Goal: Transaction & Acquisition: Purchase product/service

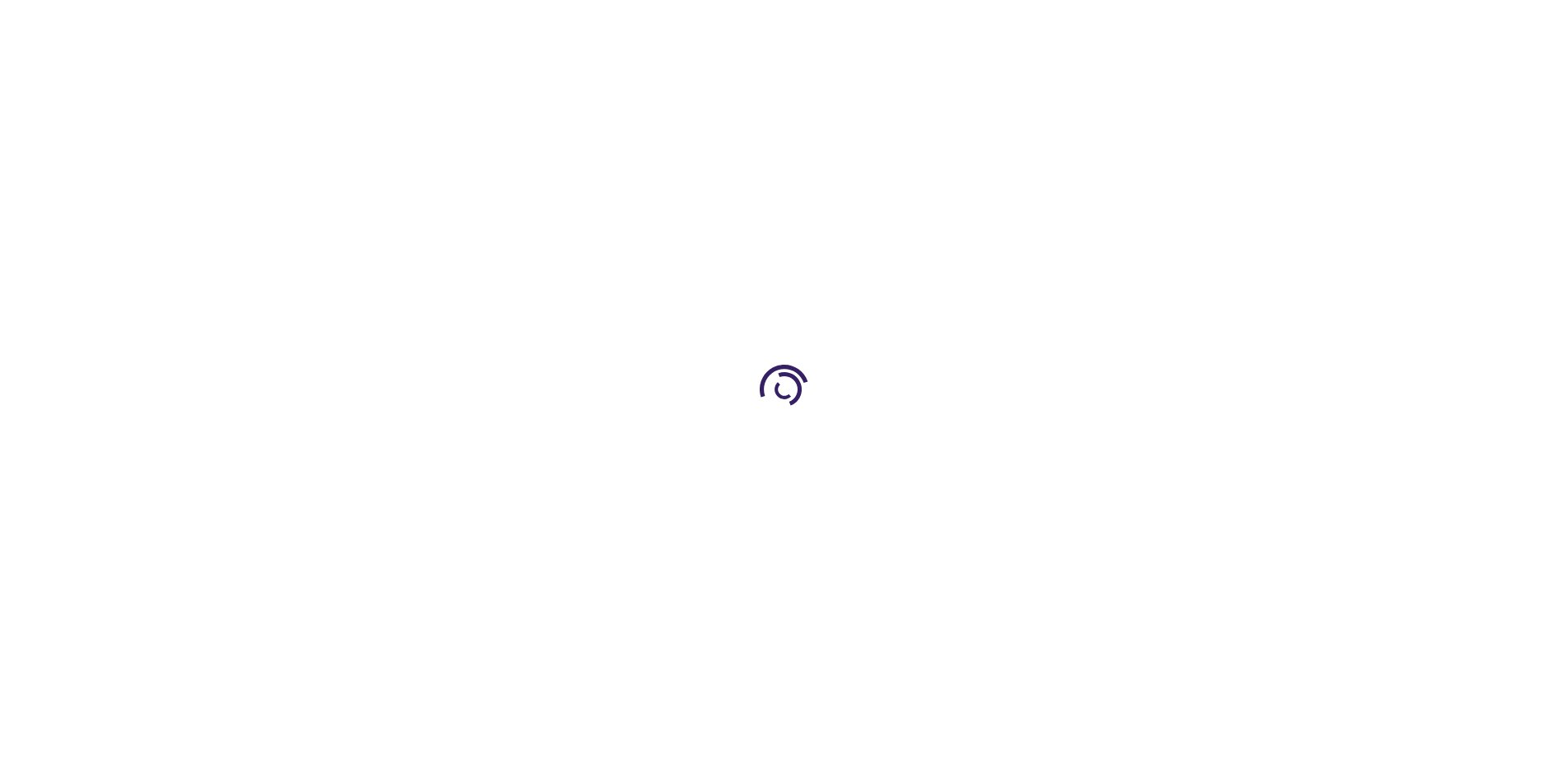
type input "0"
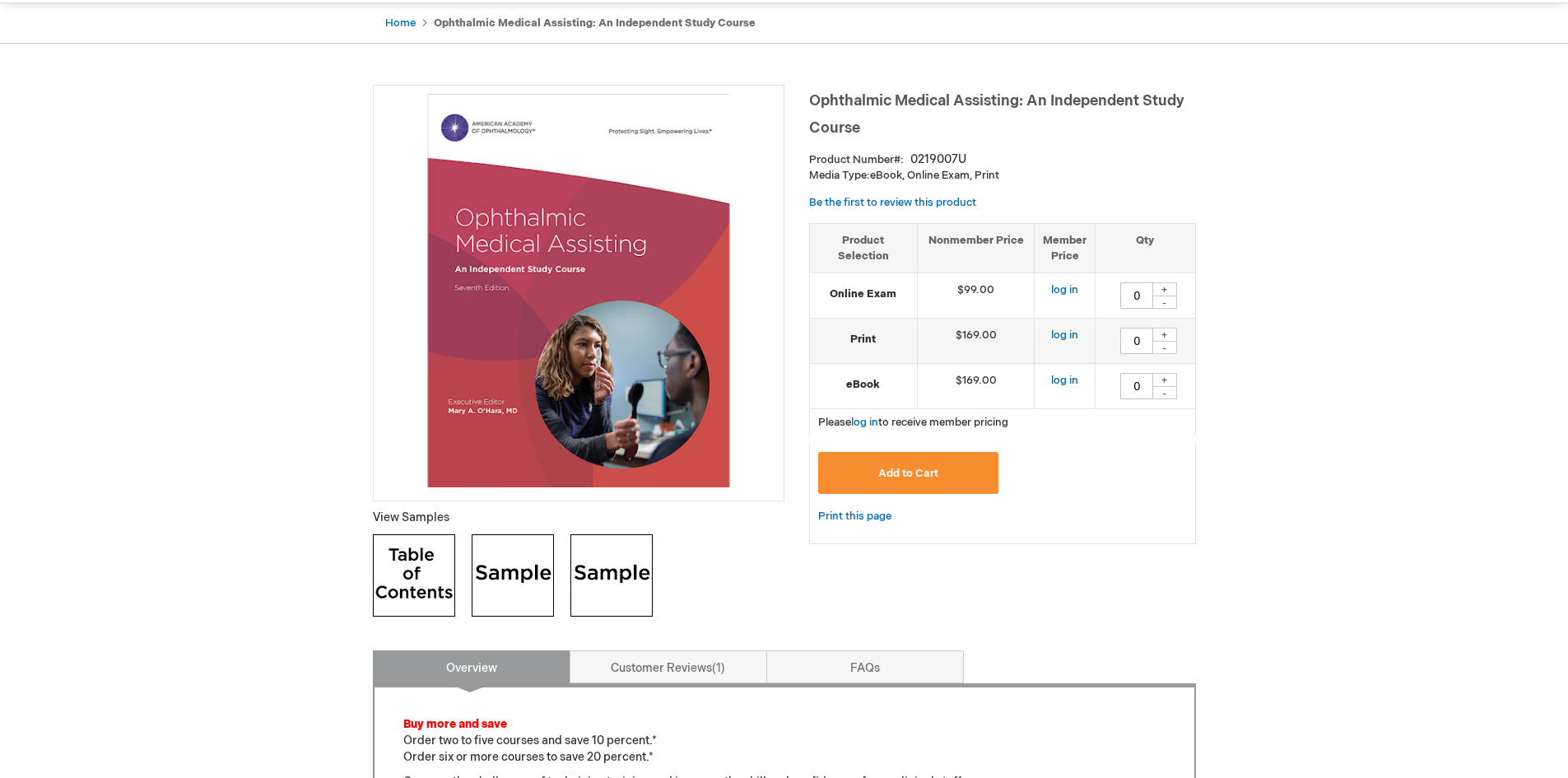
scroll to position [164, 0]
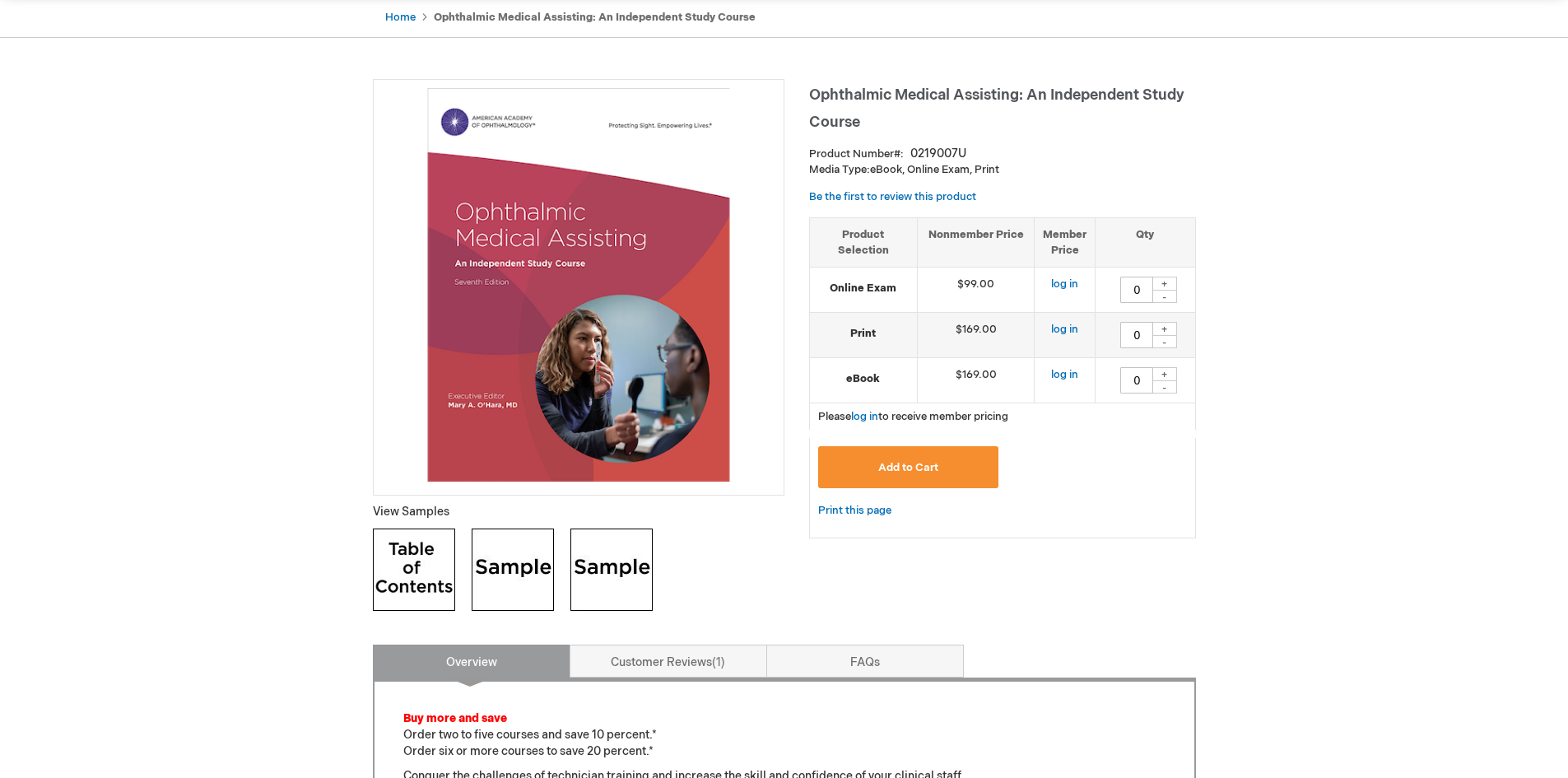
click at [1169, 330] on div "+" at bounding box center [1165, 329] width 25 height 14
type input "1"
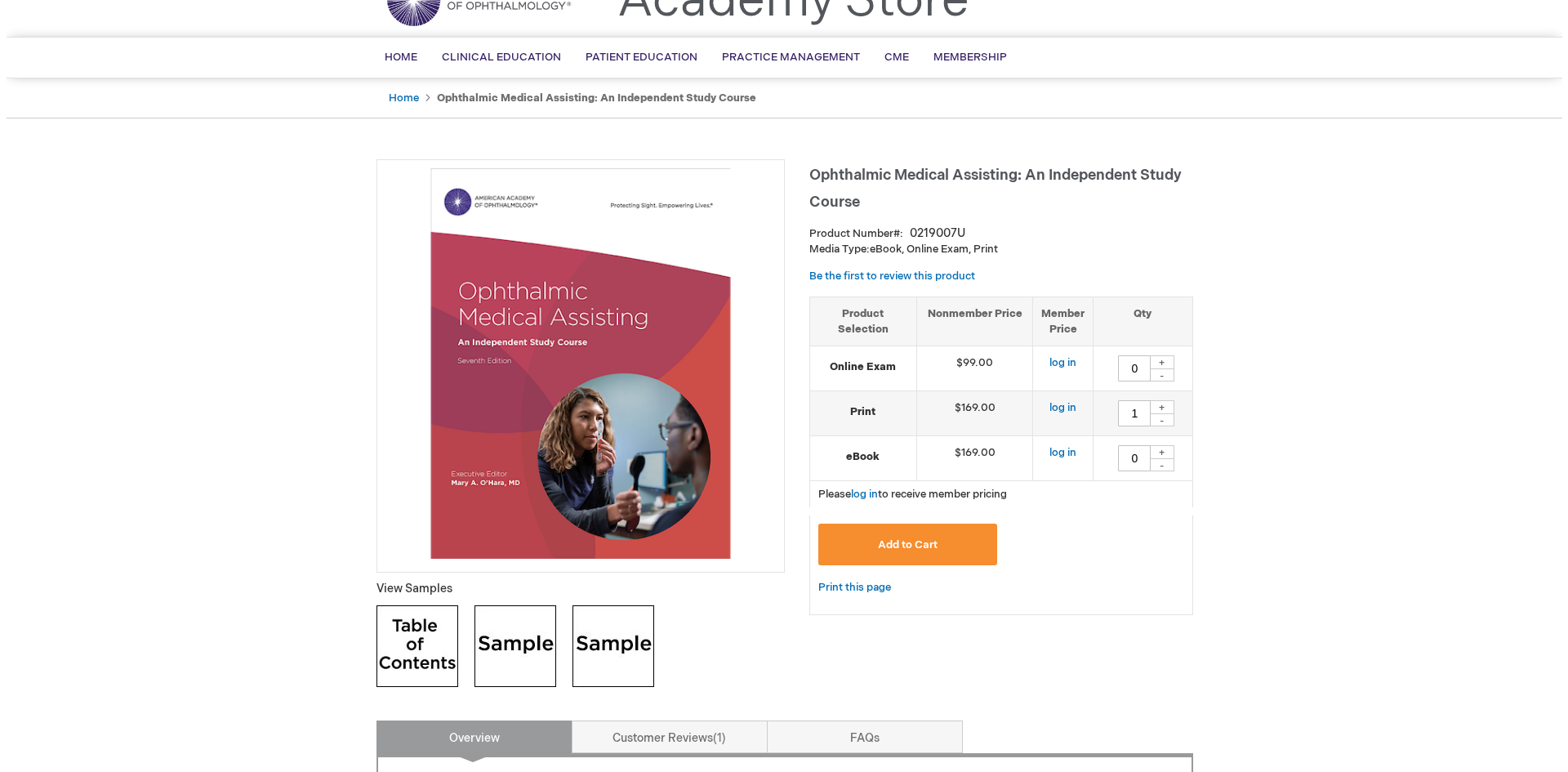
scroll to position [82, 0]
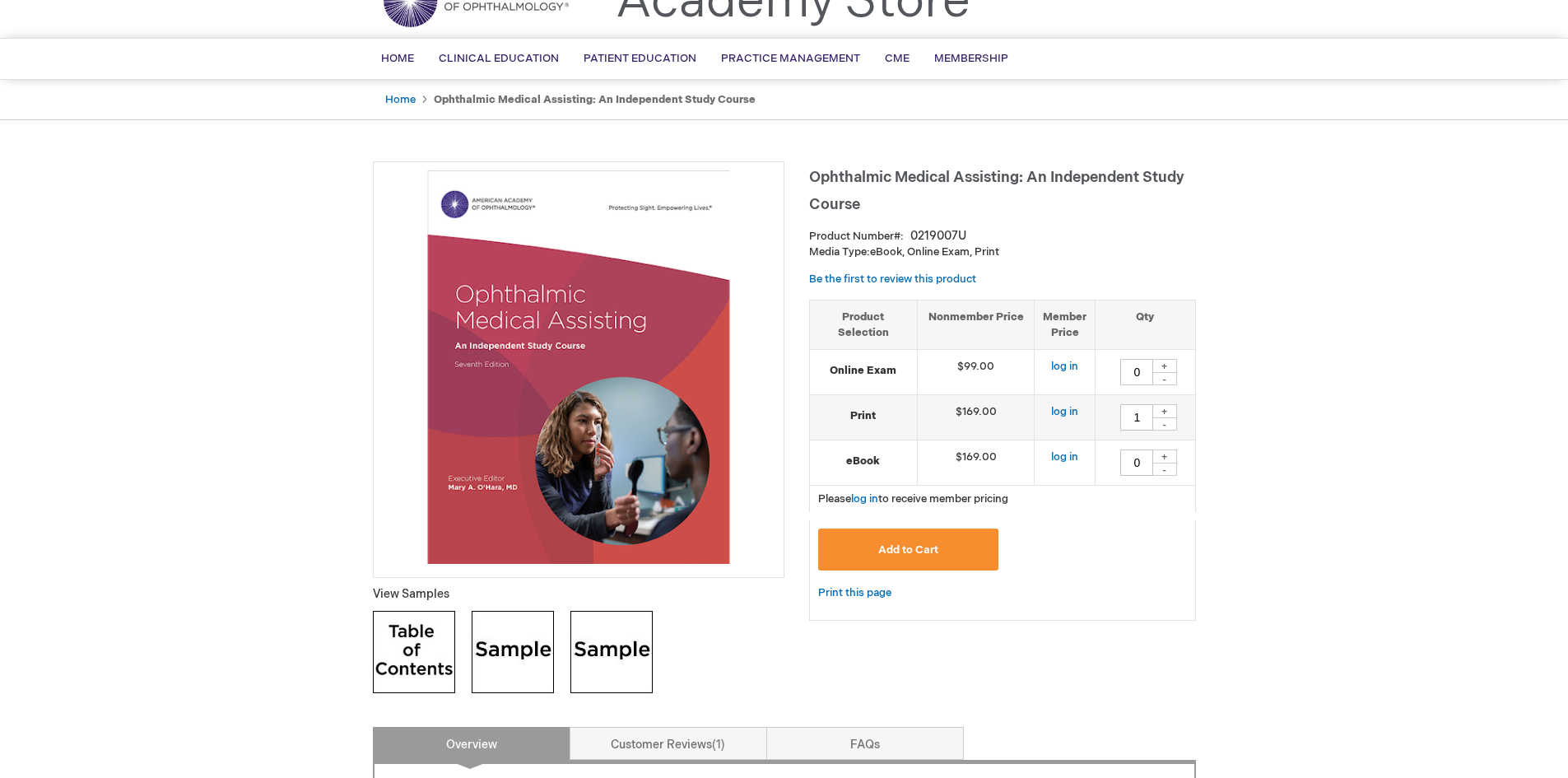
click at [924, 550] on span "Add to Cart" at bounding box center [908, 550] width 60 height 13
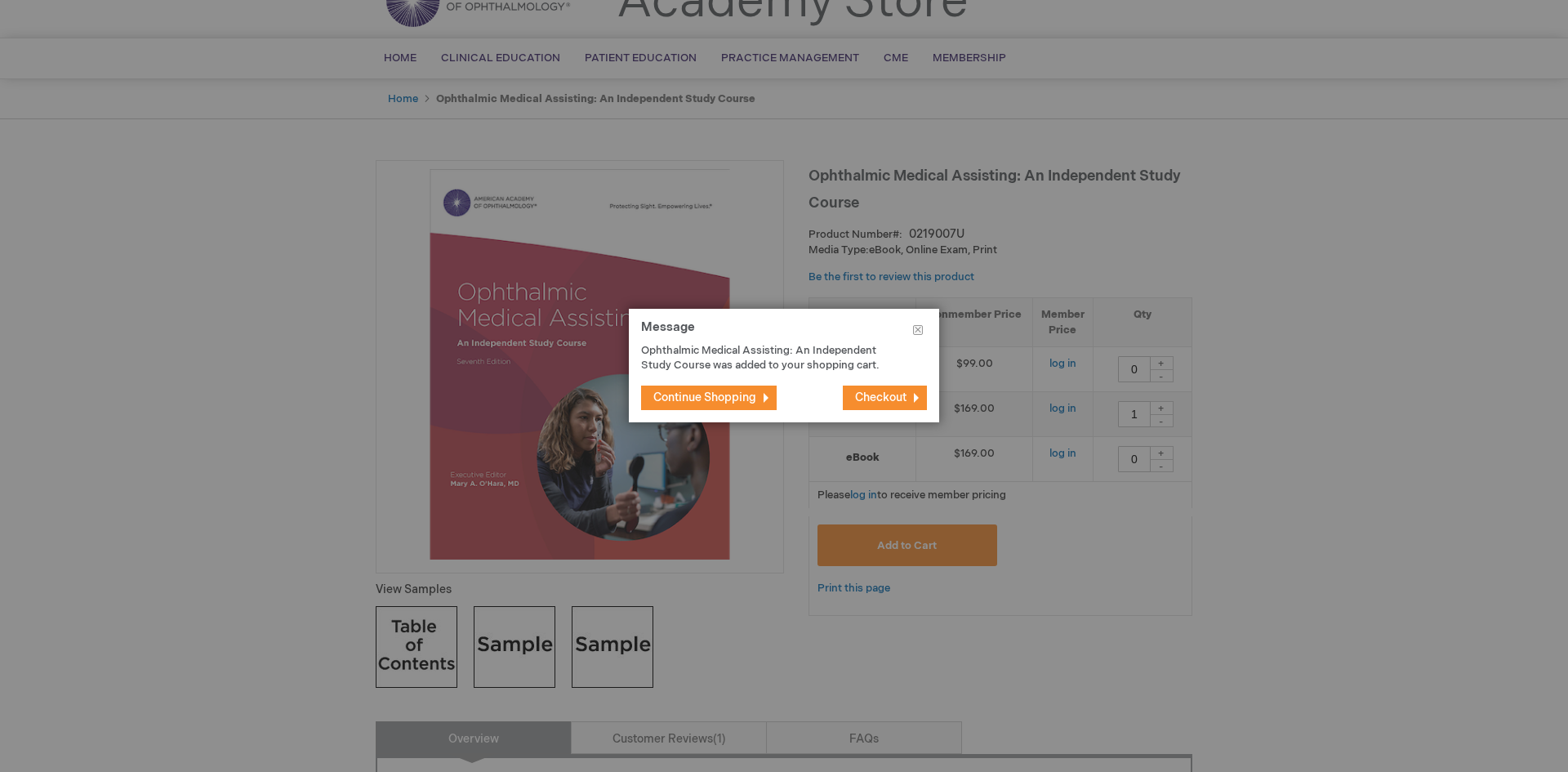
click at [885, 395] on span "Checkout" at bounding box center [880, 397] width 51 height 14
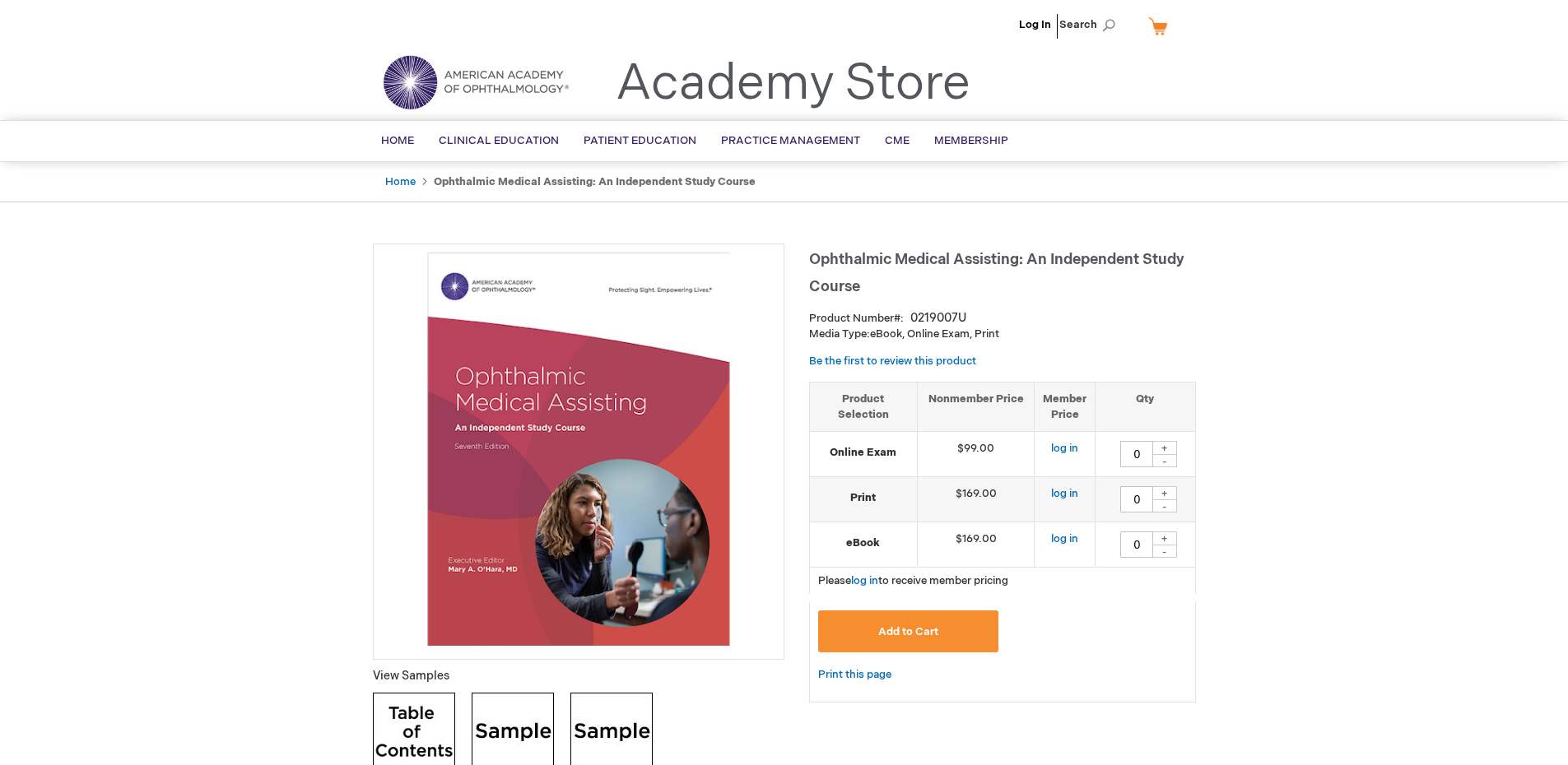
type input "0"
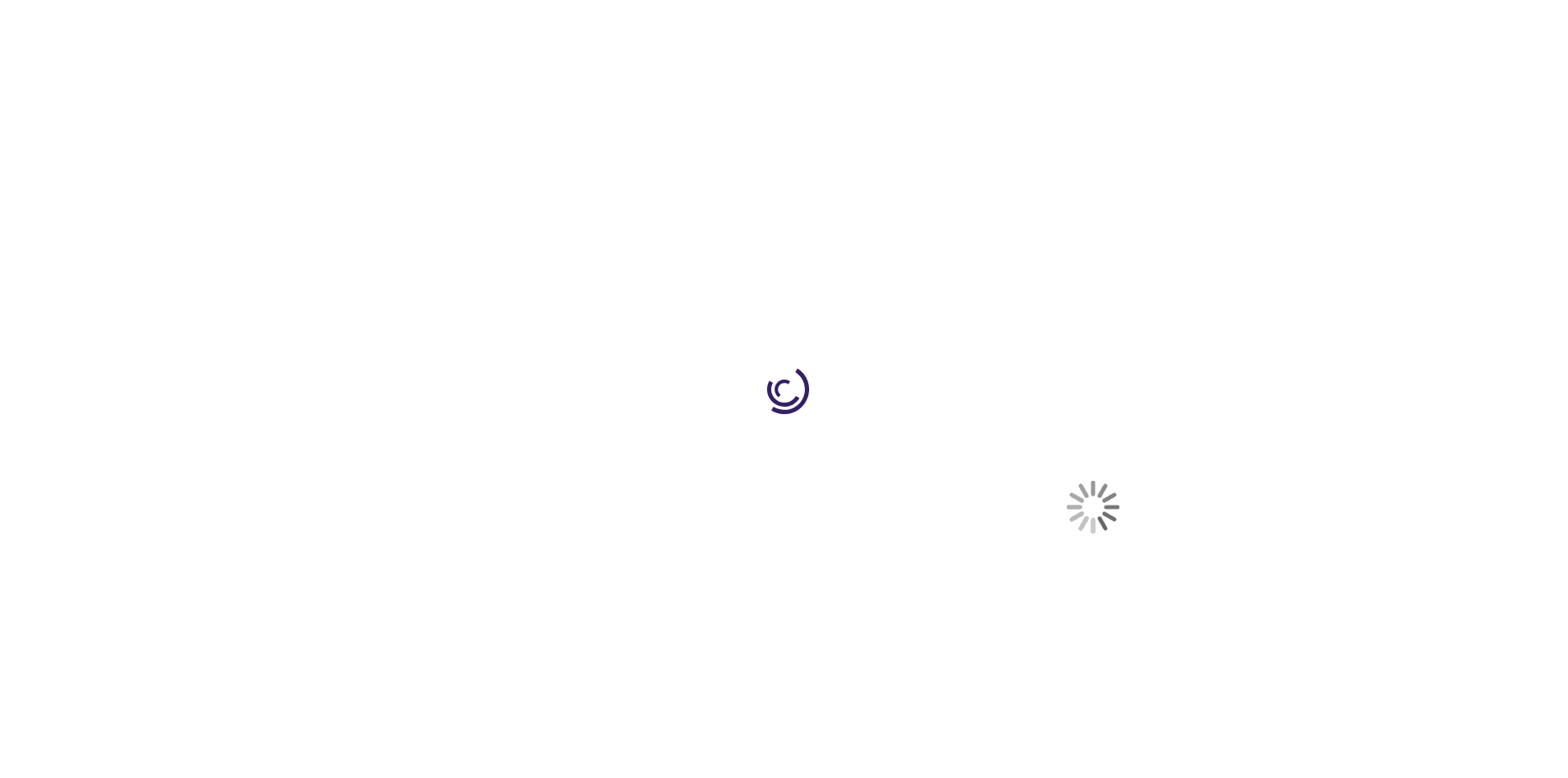
select select "US"
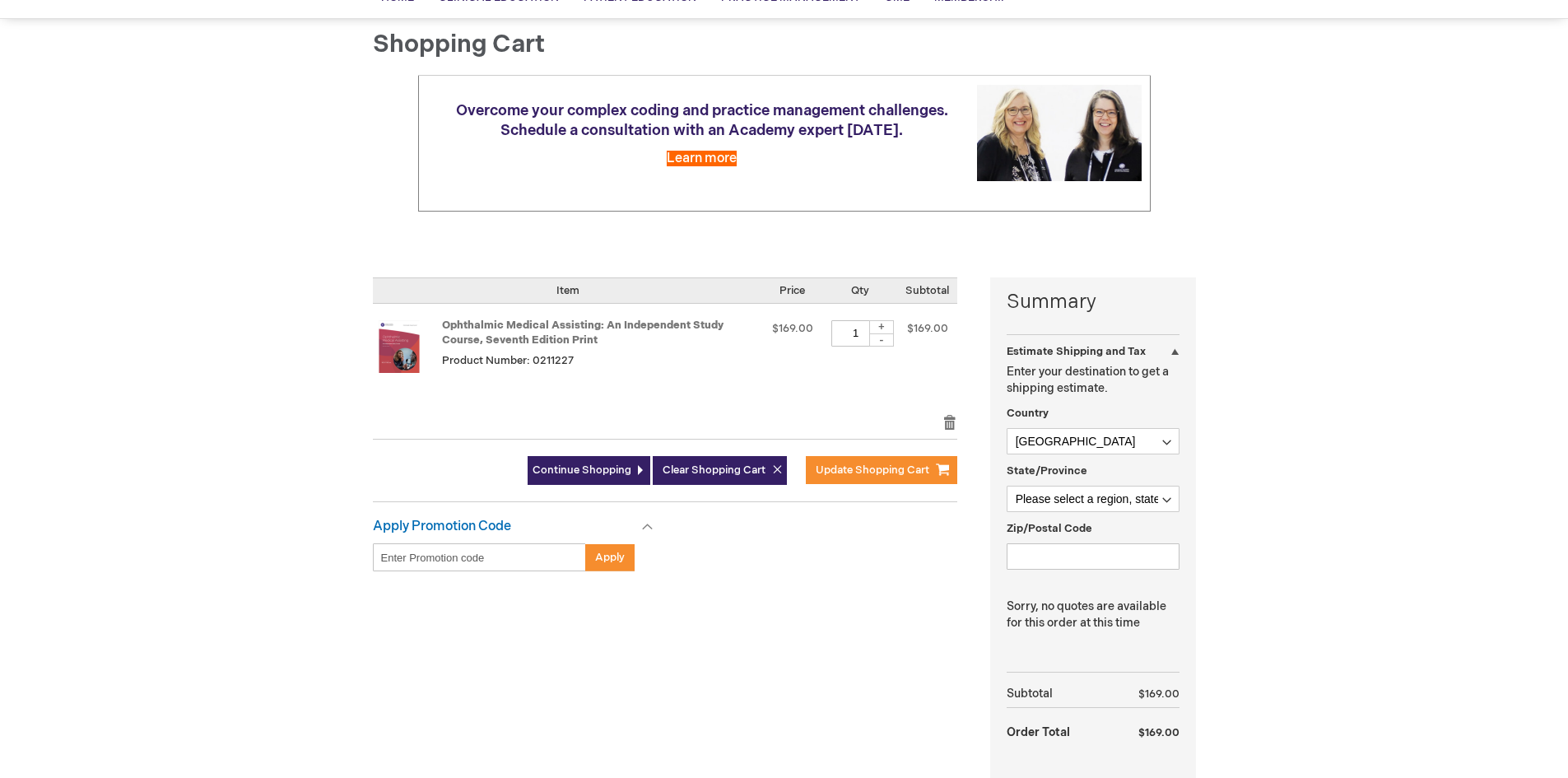
scroll to position [330, 0]
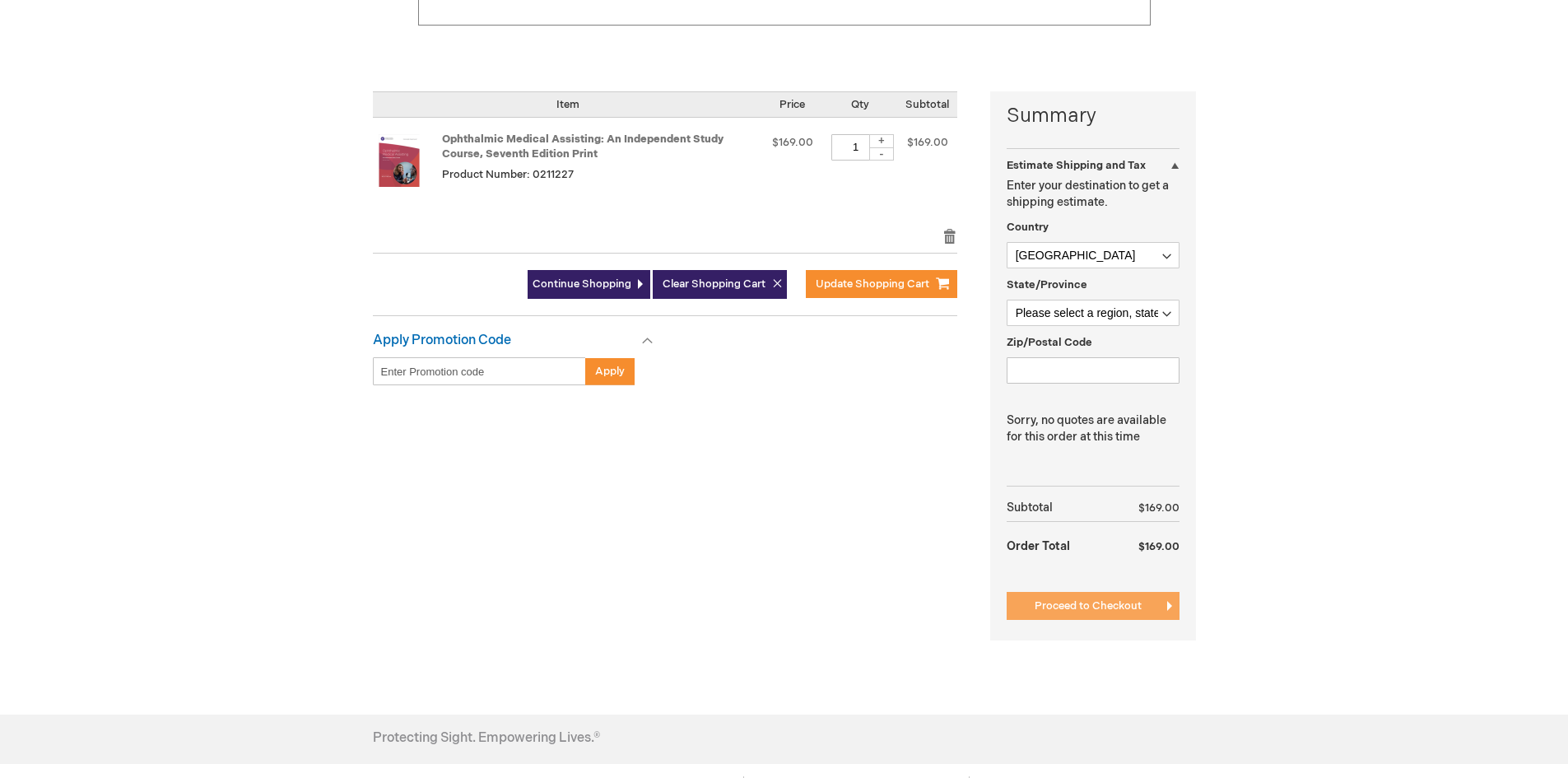
click at [1068, 609] on span "Proceed to Checkout" at bounding box center [1088, 606] width 107 height 13
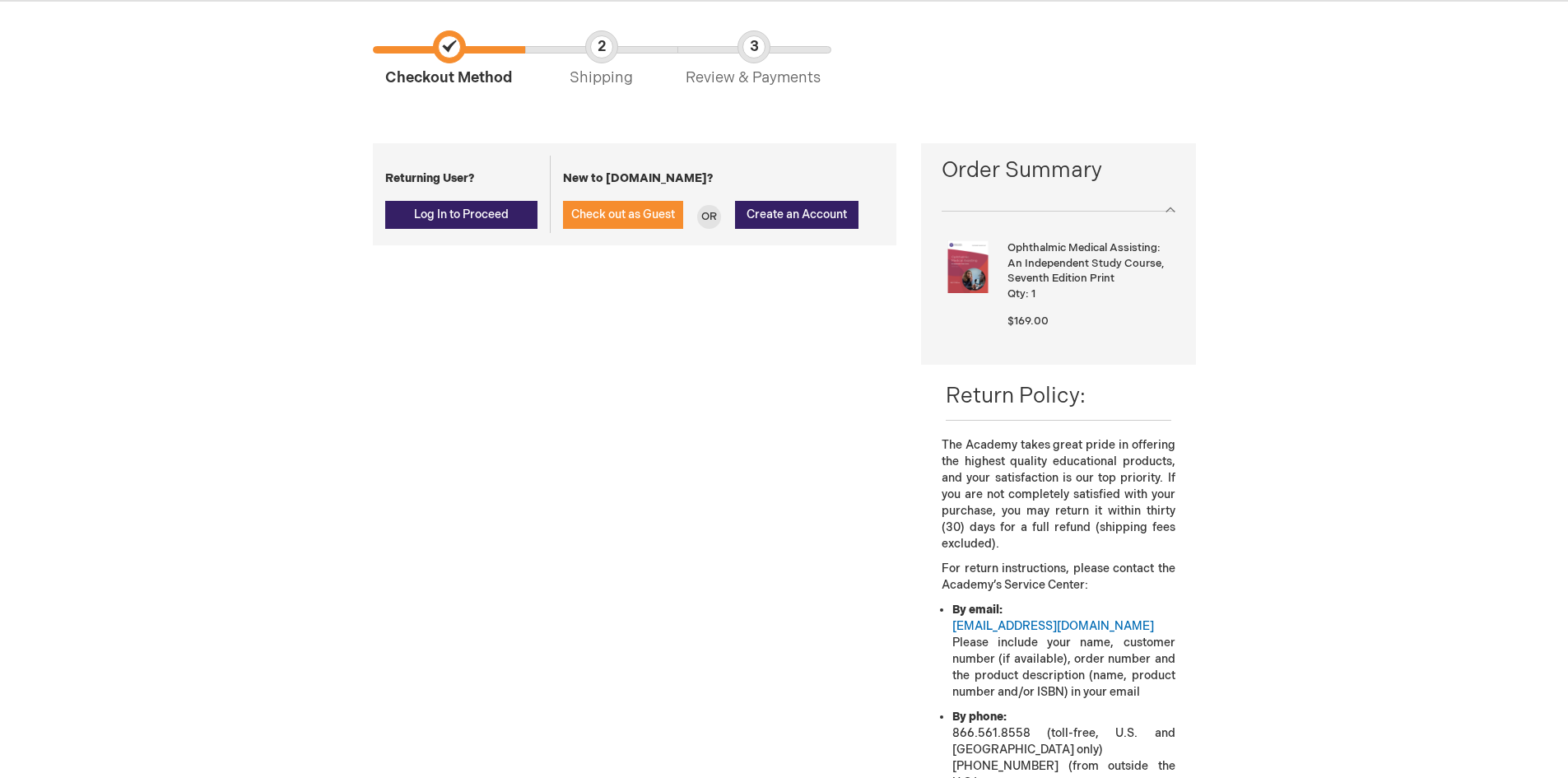
scroll to position [99, 0]
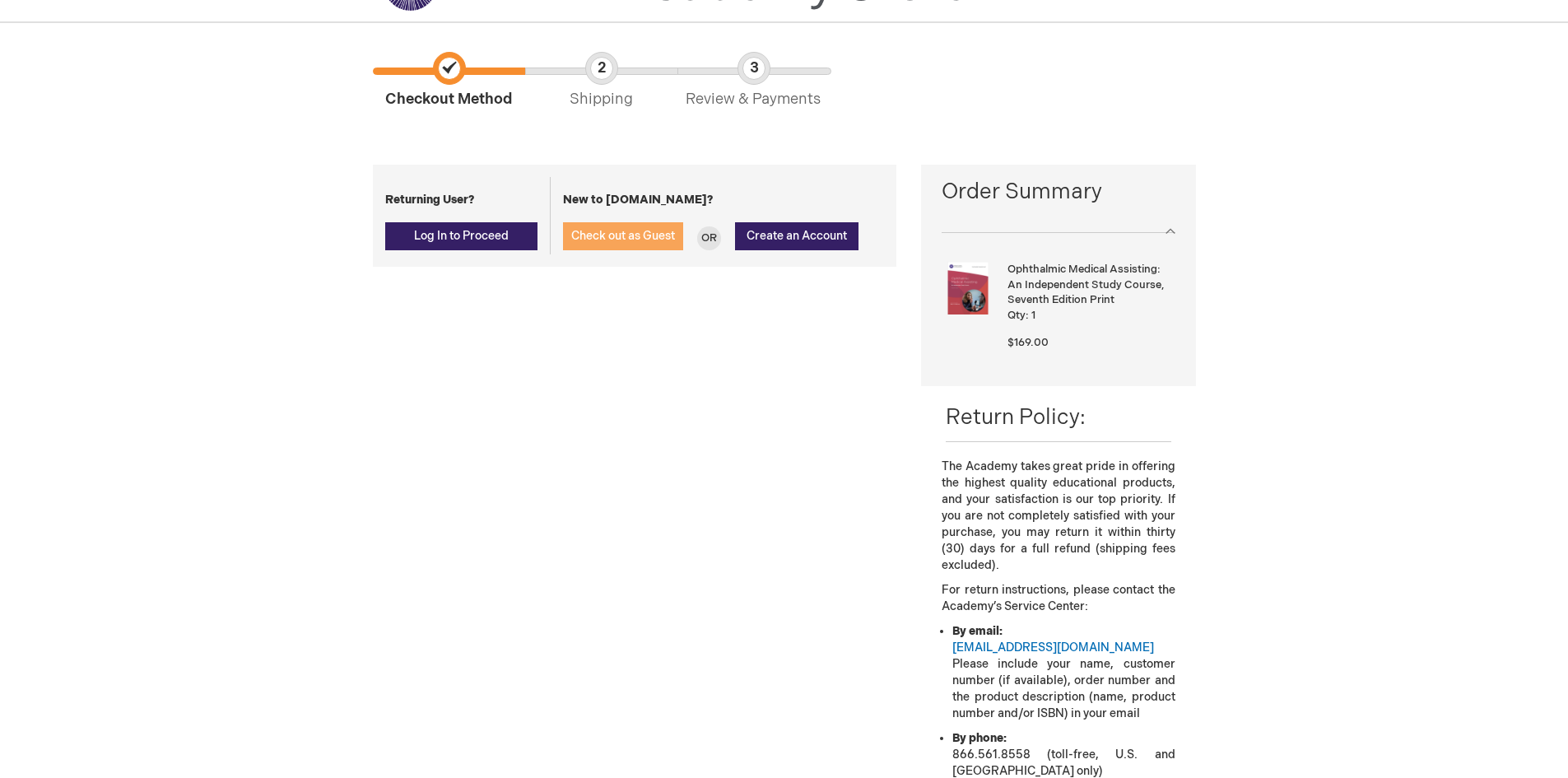
click at [609, 236] on span "Check out as Guest" at bounding box center [623, 236] width 104 height 14
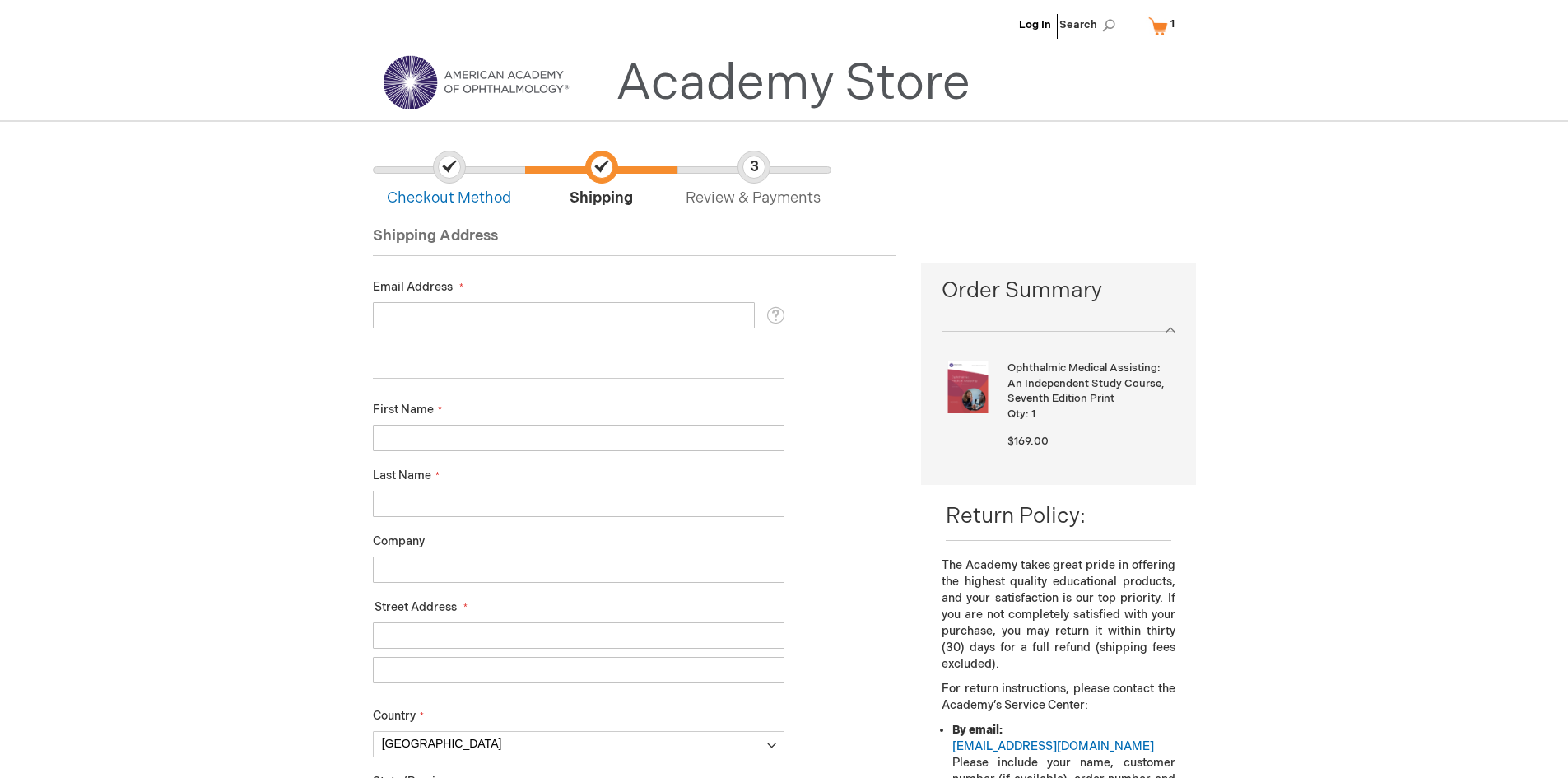
click at [510, 312] on input "Email Address" at bounding box center [564, 316] width 382 height 27
type input "[EMAIL_ADDRESS][DOMAIN_NAME]"
click at [491, 439] on input "First Name" at bounding box center [579, 438] width 412 height 27
type input "[PERSON_NAME]"
type input "Pepich"
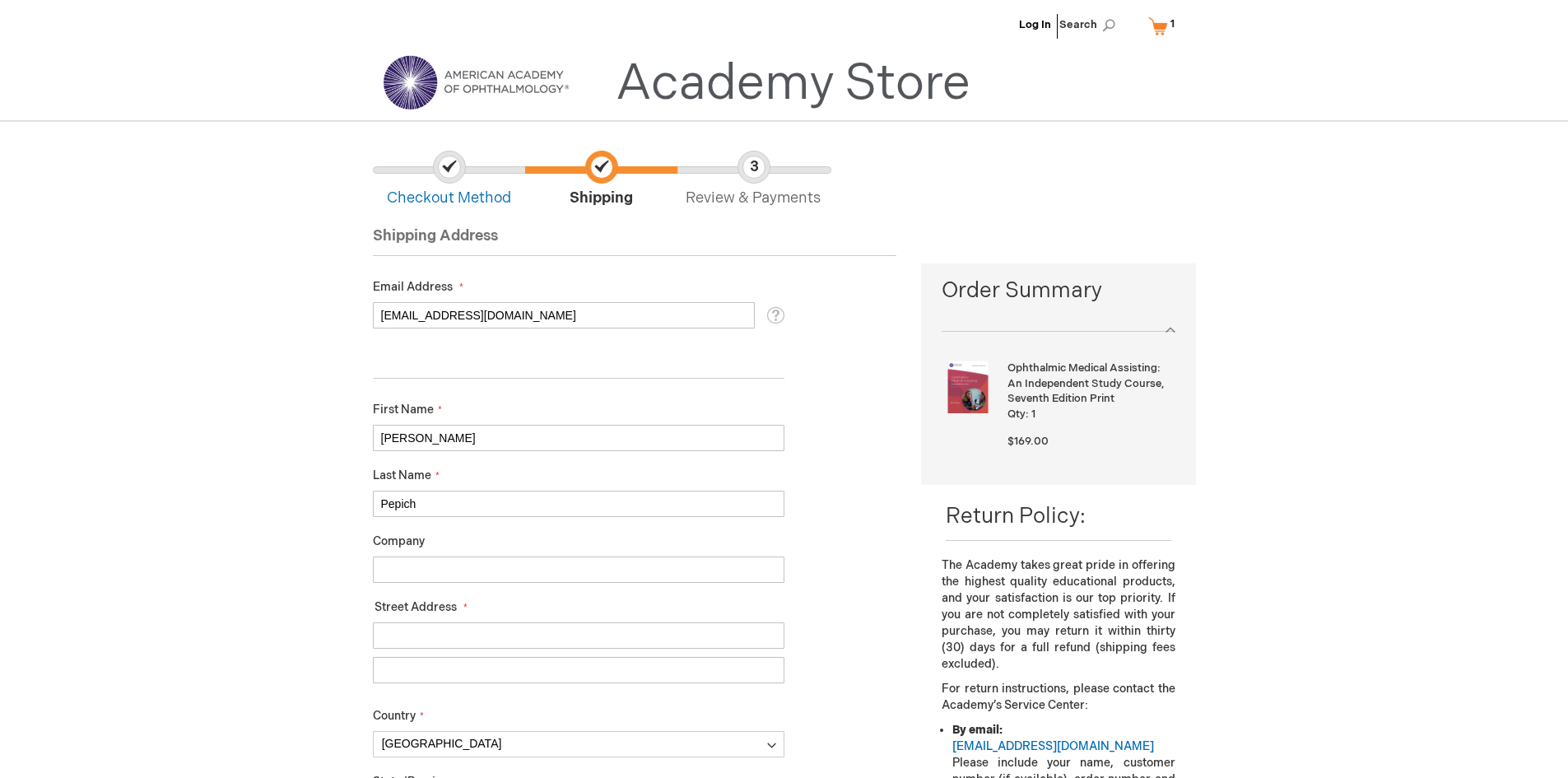
type input "[STREET_ADDRESS]"
type input "[PERSON_NAME]"
select select "44"
type input "Pinehurst"
type input "28374"
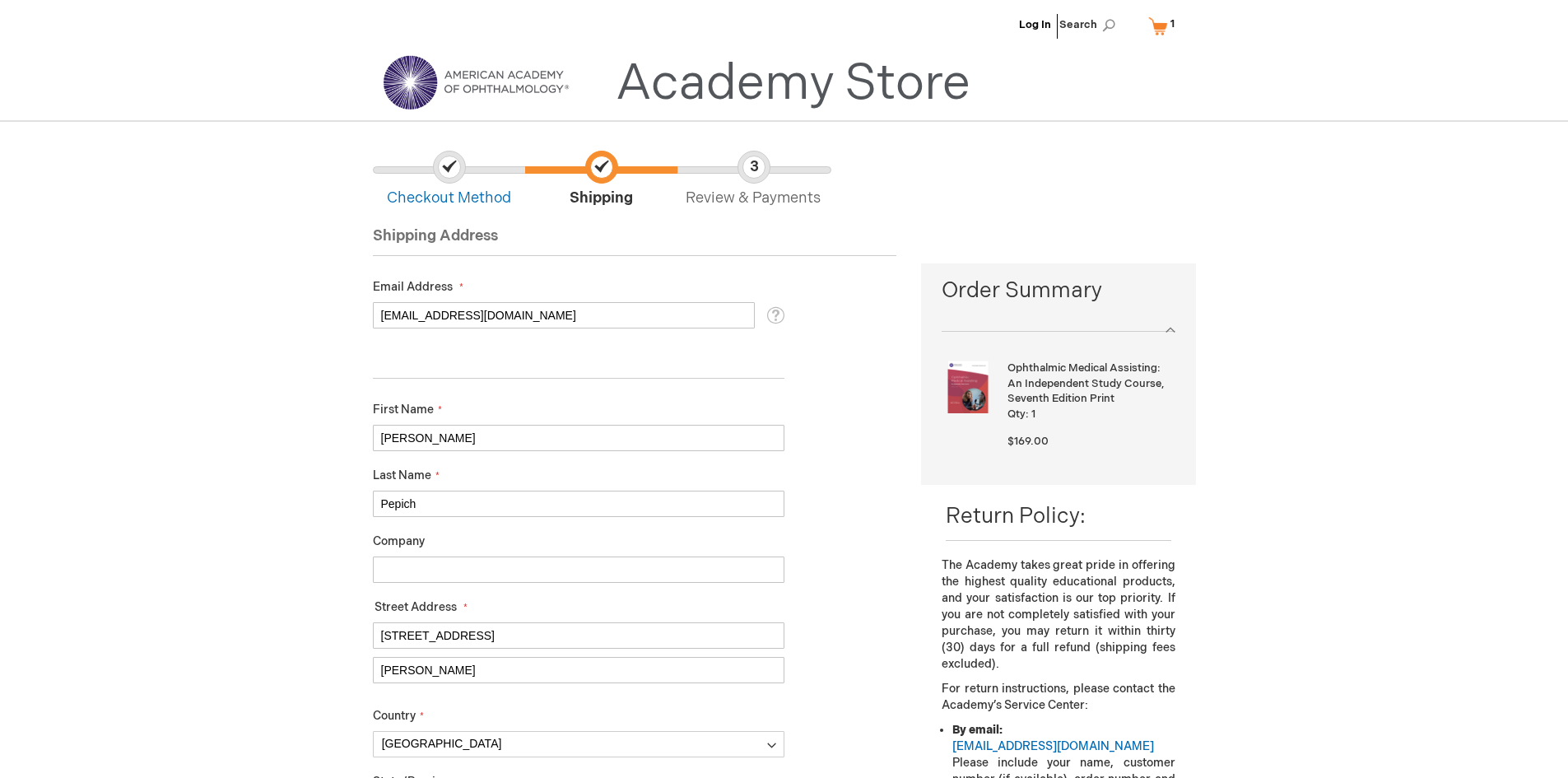
type input "9106953965"
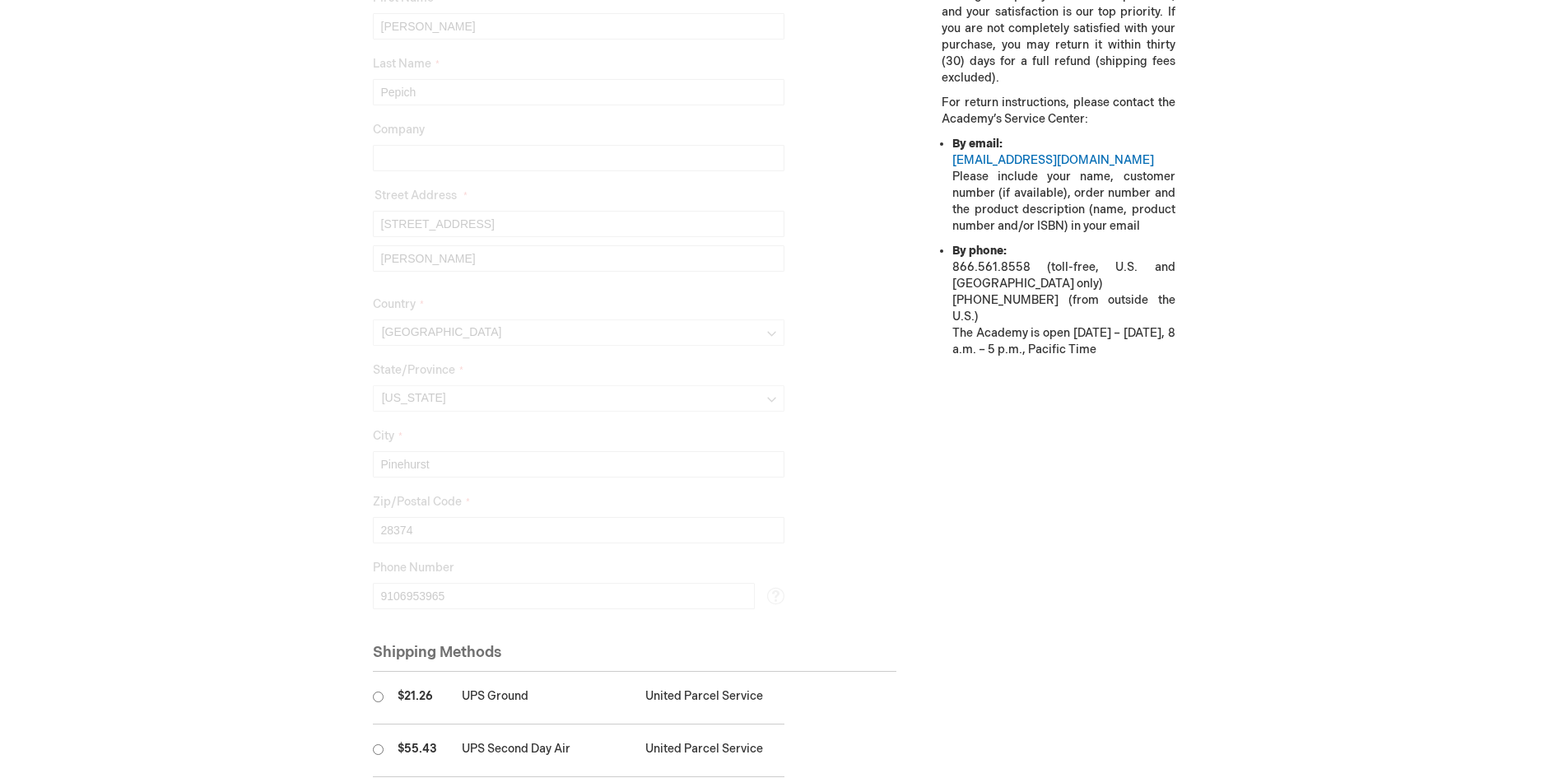
scroll to position [916, 0]
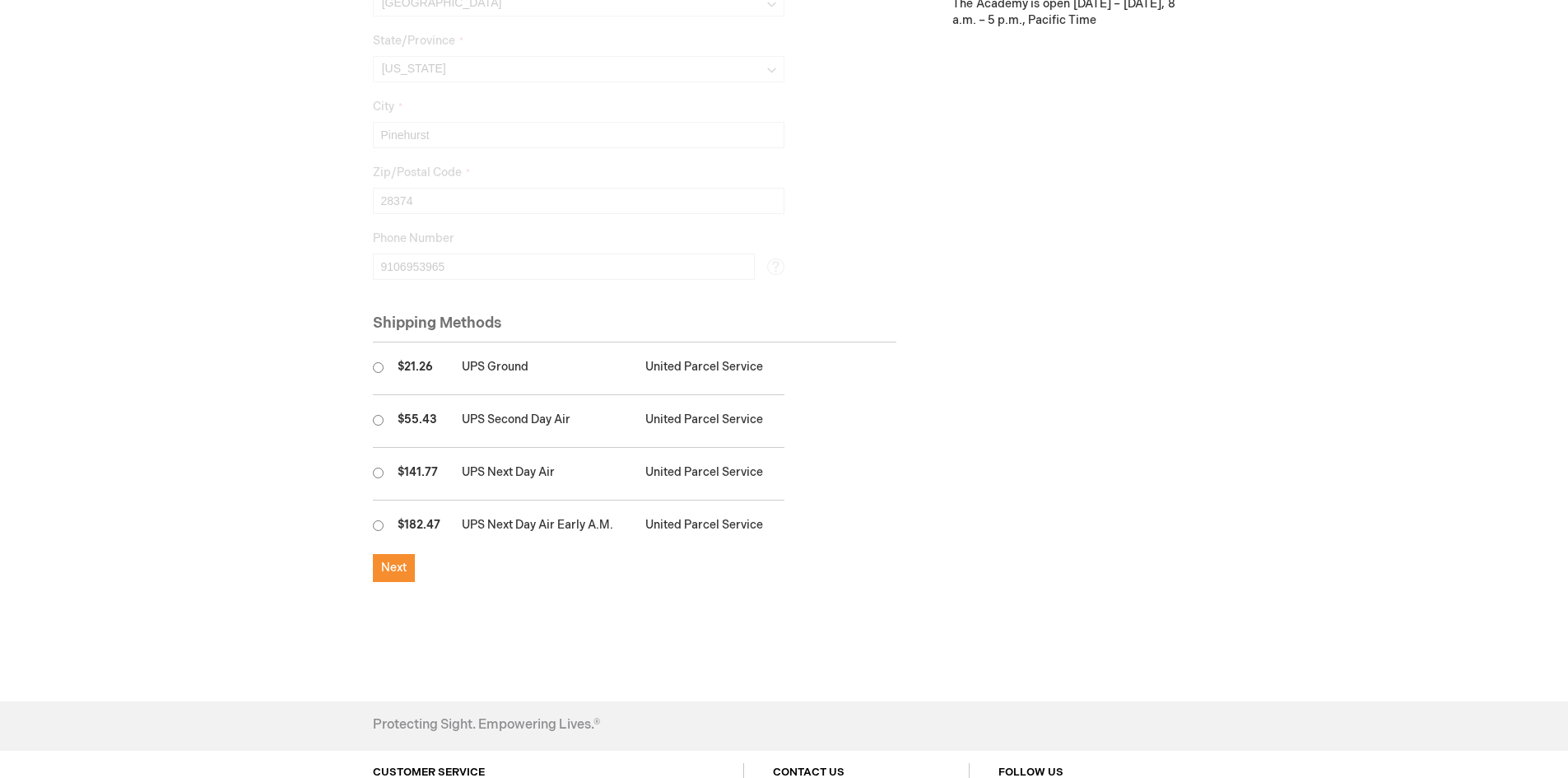
click at [701, 372] on td "United Parcel Service" at bounding box center [711, 369] width 147 height 52
radio input "true"
click at [394, 566] on span "Next" at bounding box center [393, 567] width 26 height 14
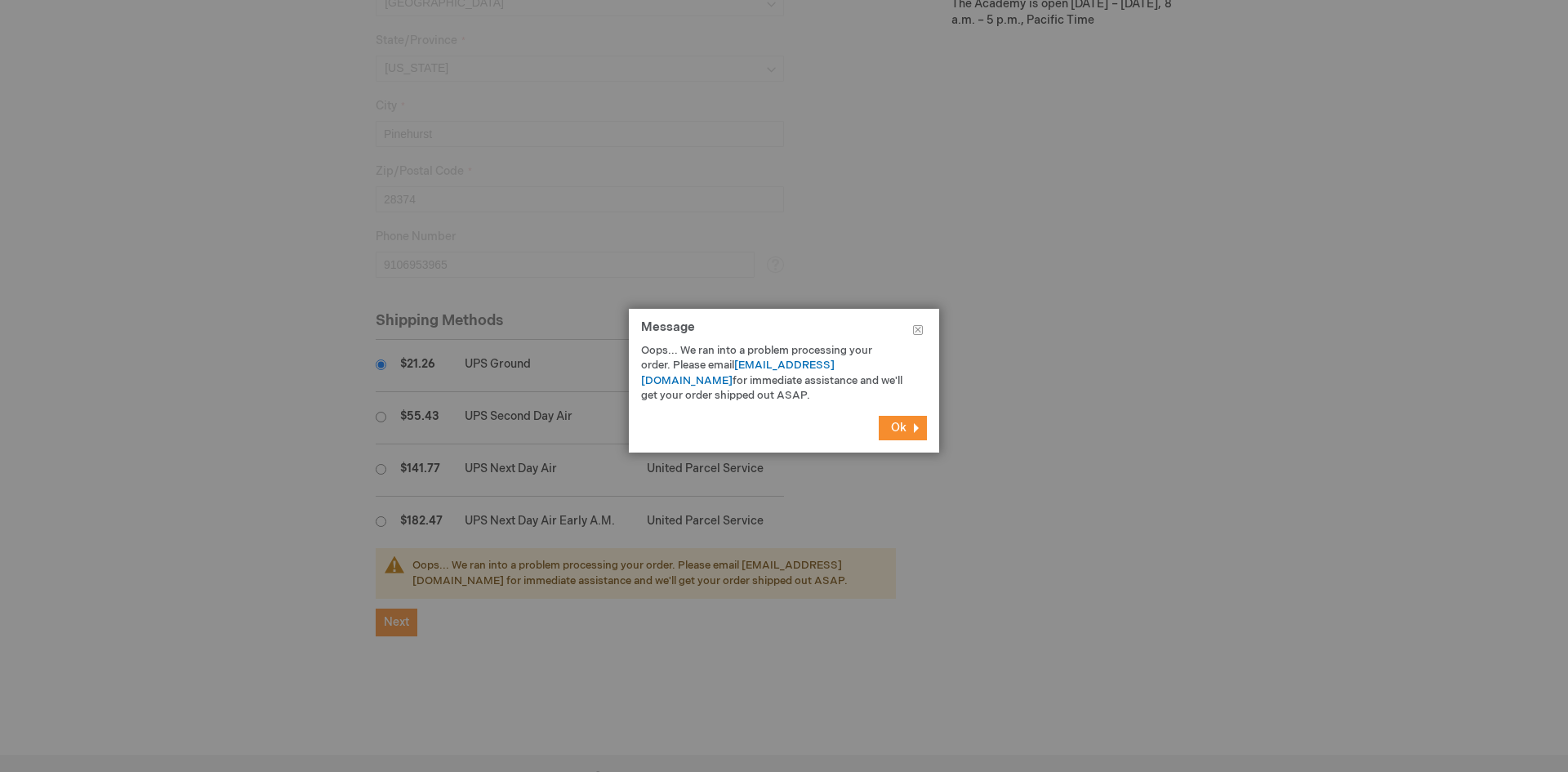
click at [897, 422] on span "Ok" at bounding box center [898, 428] width 16 height 14
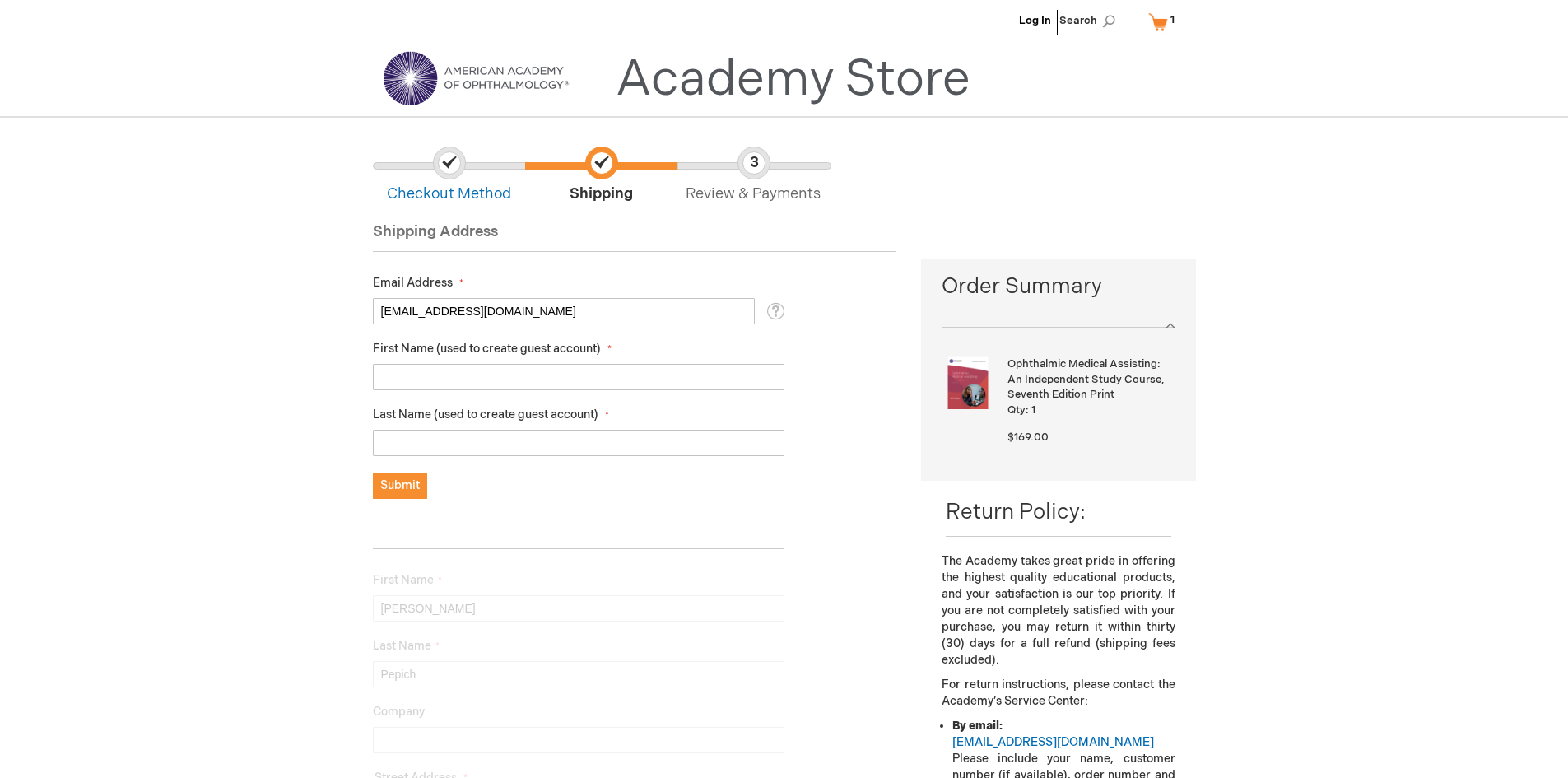
scroll to position [0, 0]
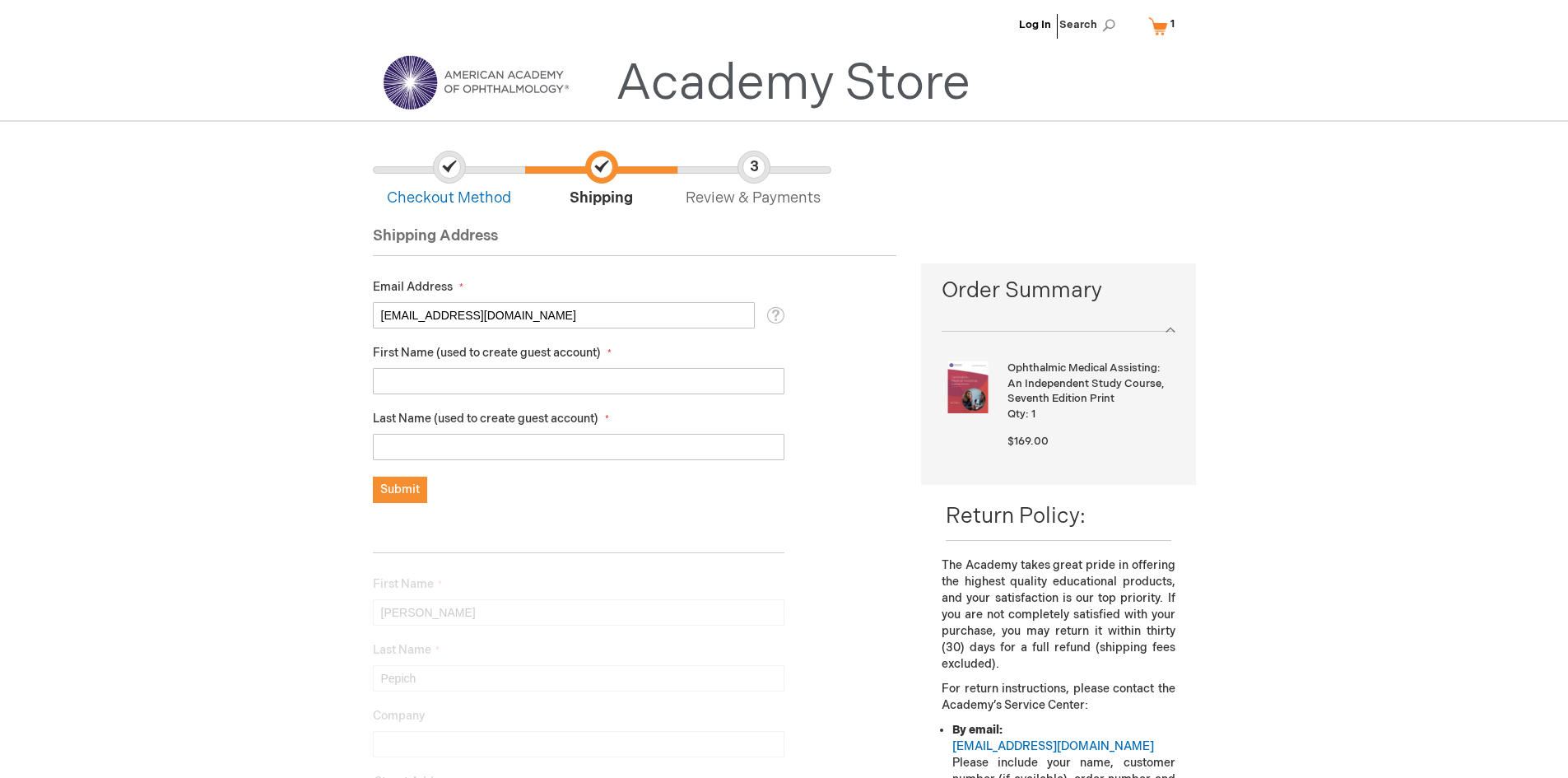
click at [530, 384] on input "First Name (used to create guest account)" at bounding box center [579, 381] width 412 height 27
type input "[PERSON_NAME]"
type input "Pepich"
click at [397, 488] on span "Submit" at bounding box center [400, 489] width 40 height 14
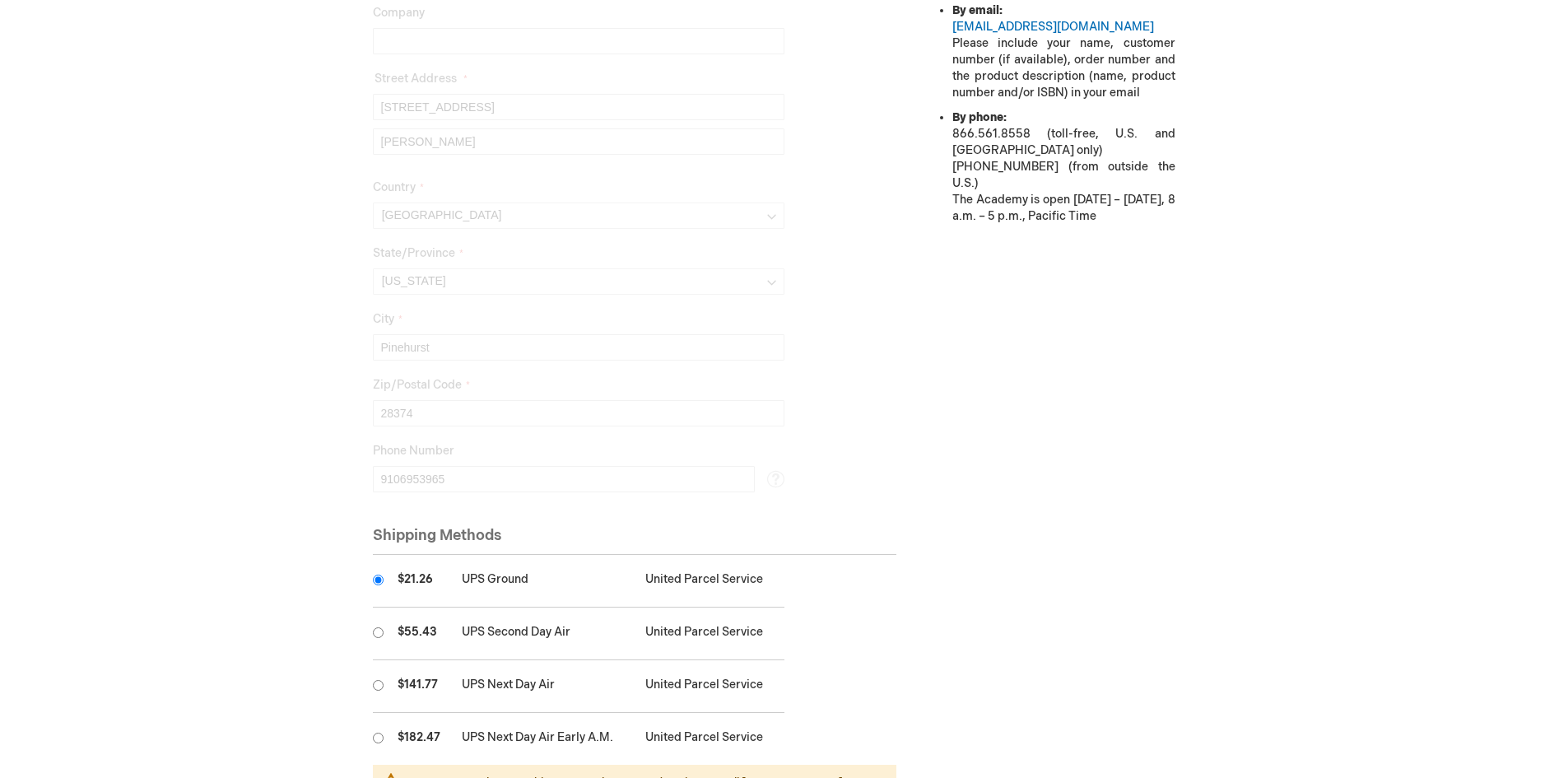
scroll to position [988, 0]
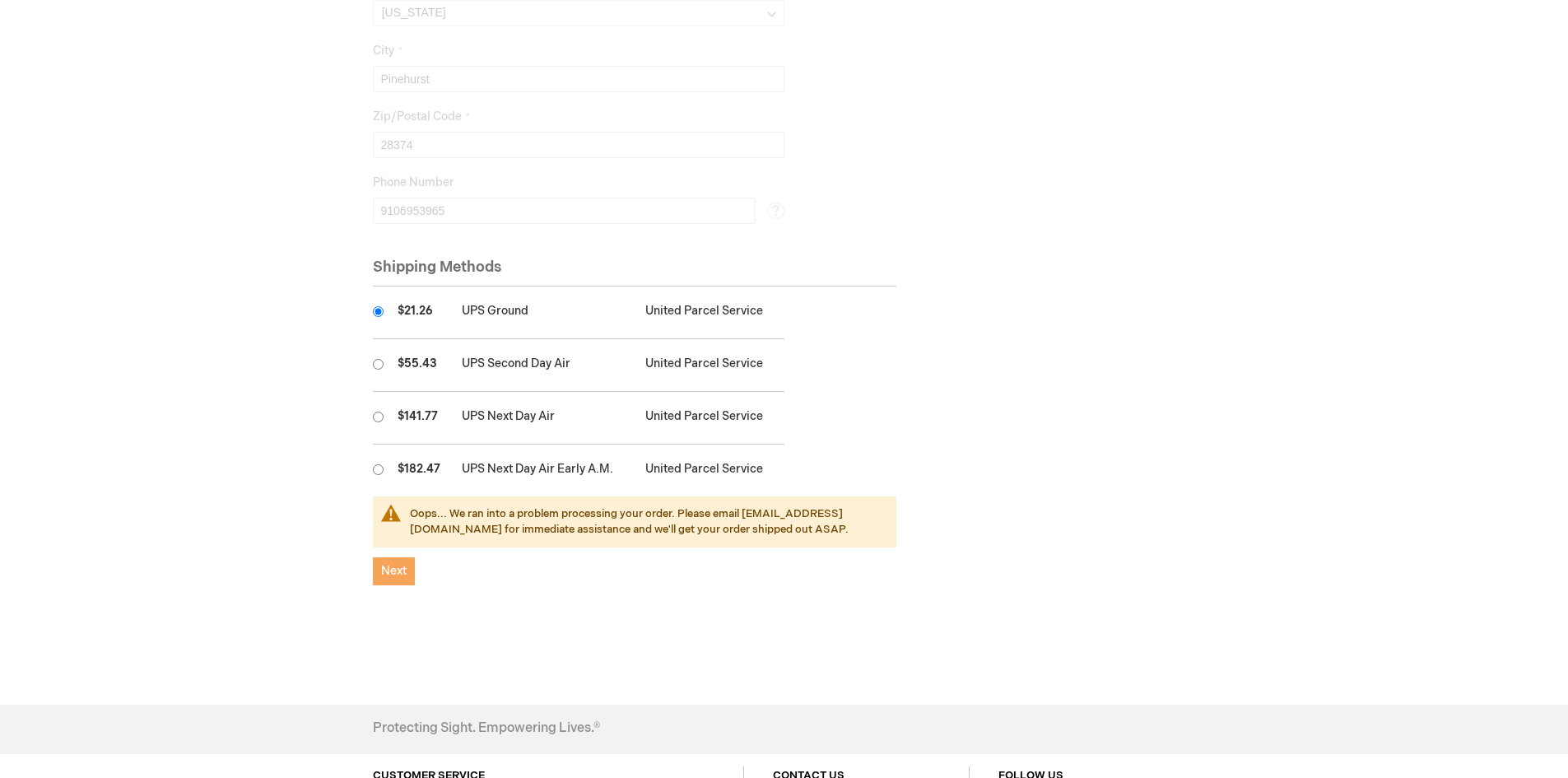
click at [403, 570] on span "Next" at bounding box center [393, 570] width 26 height 14
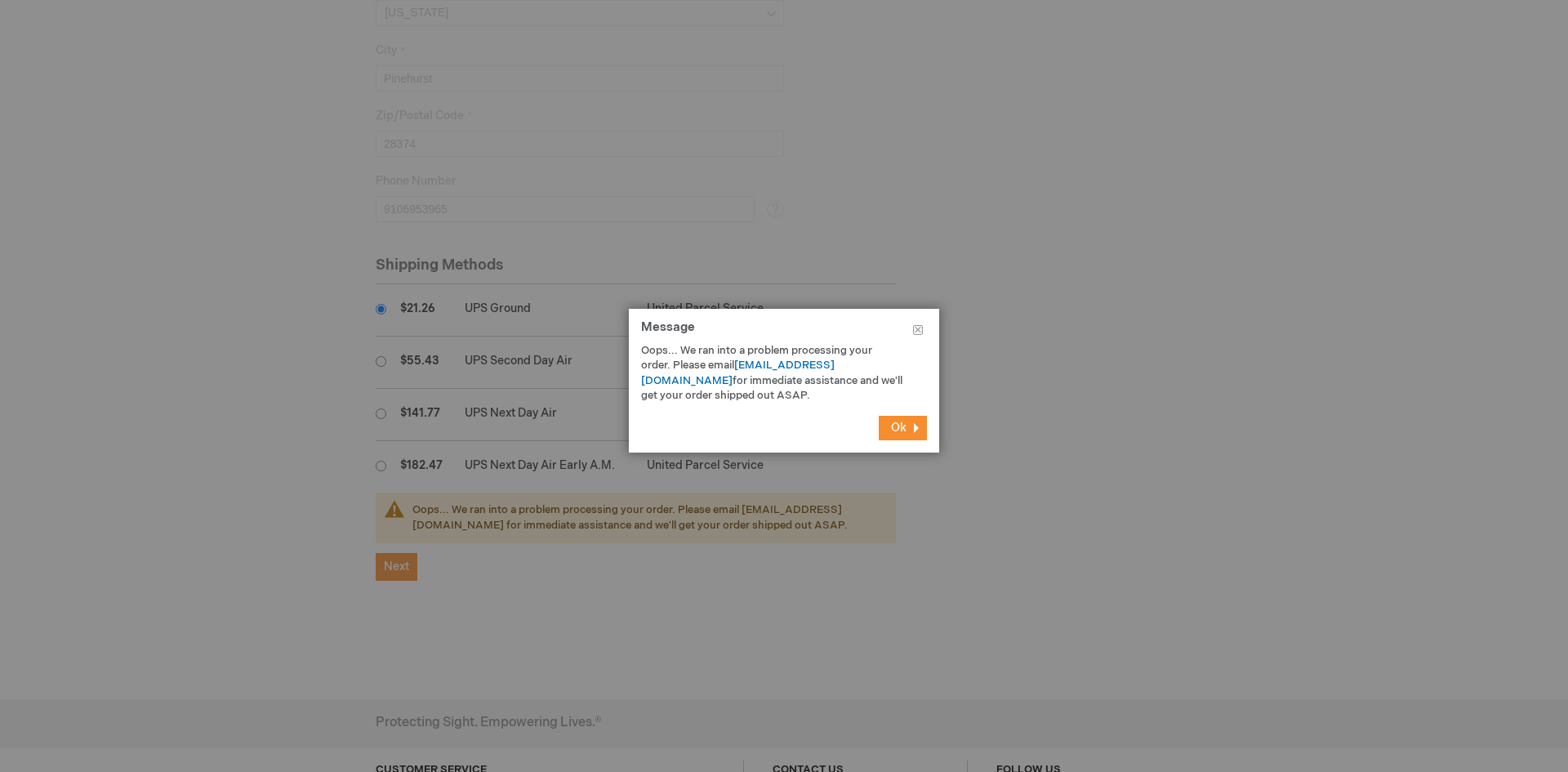
click at [893, 437] on button "Ok" at bounding box center [903, 428] width 49 height 25
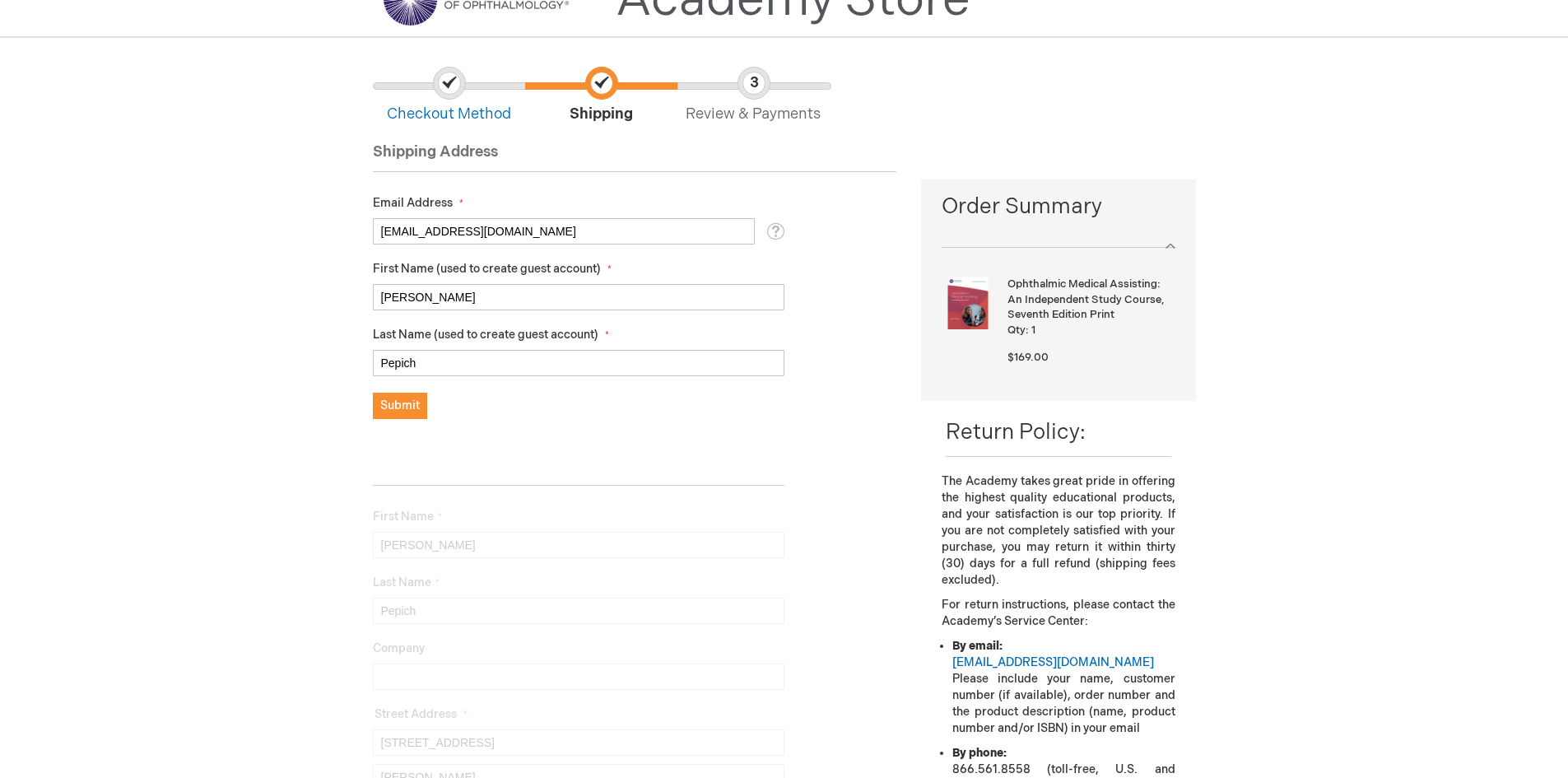
scroll to position [0, 0]
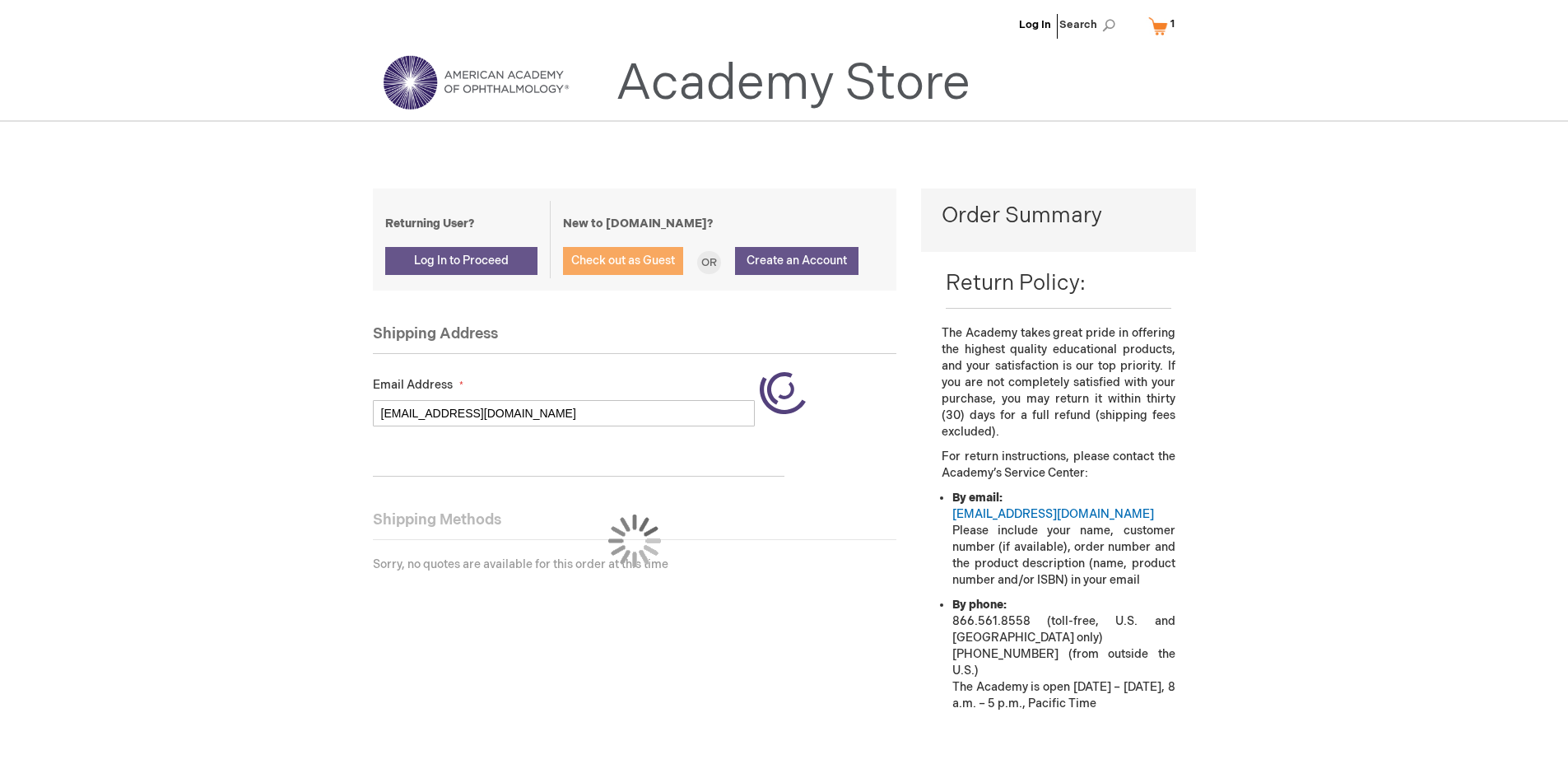
select select "US"
select select "44"
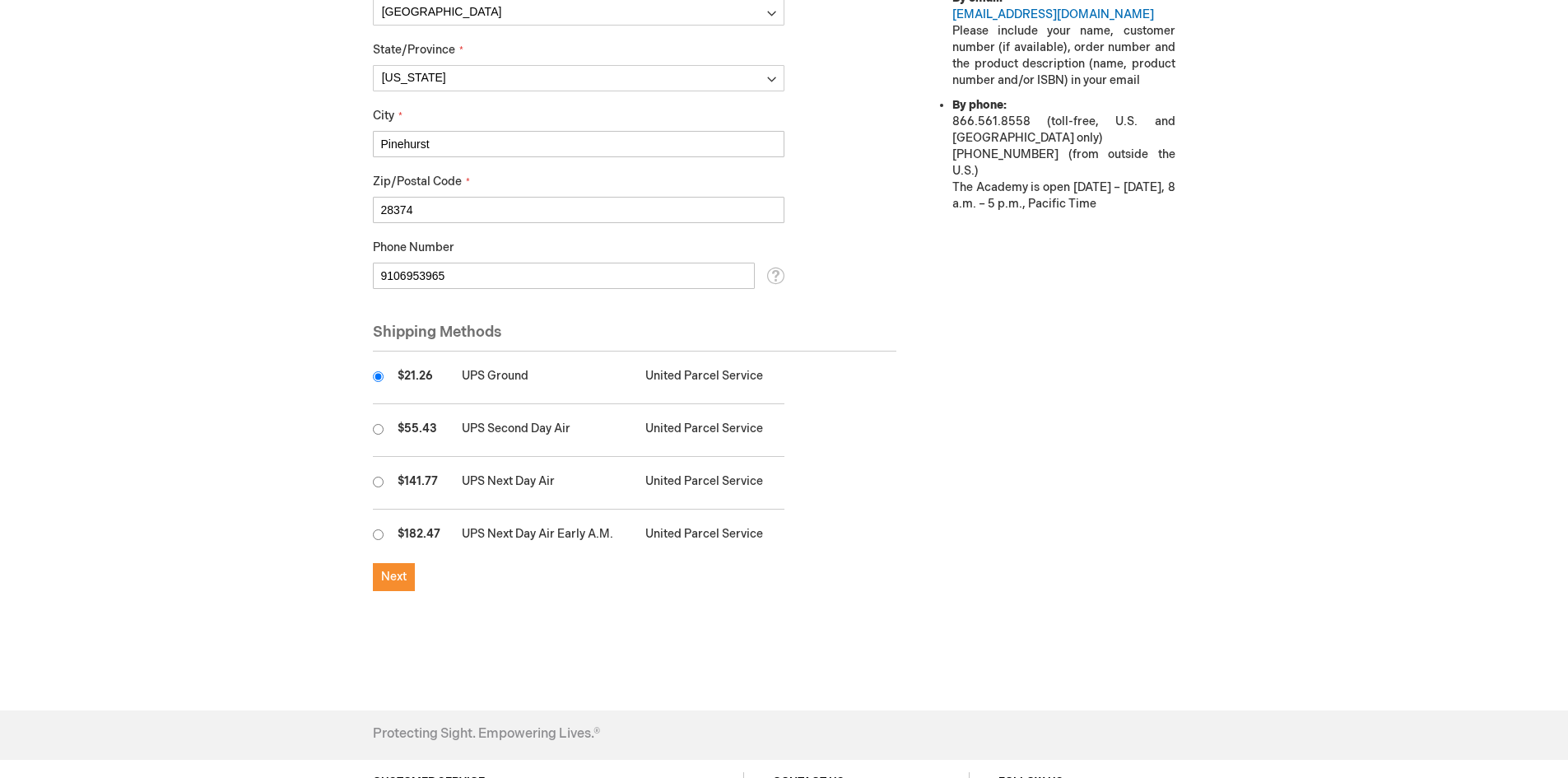
scroll to position [906, 0]
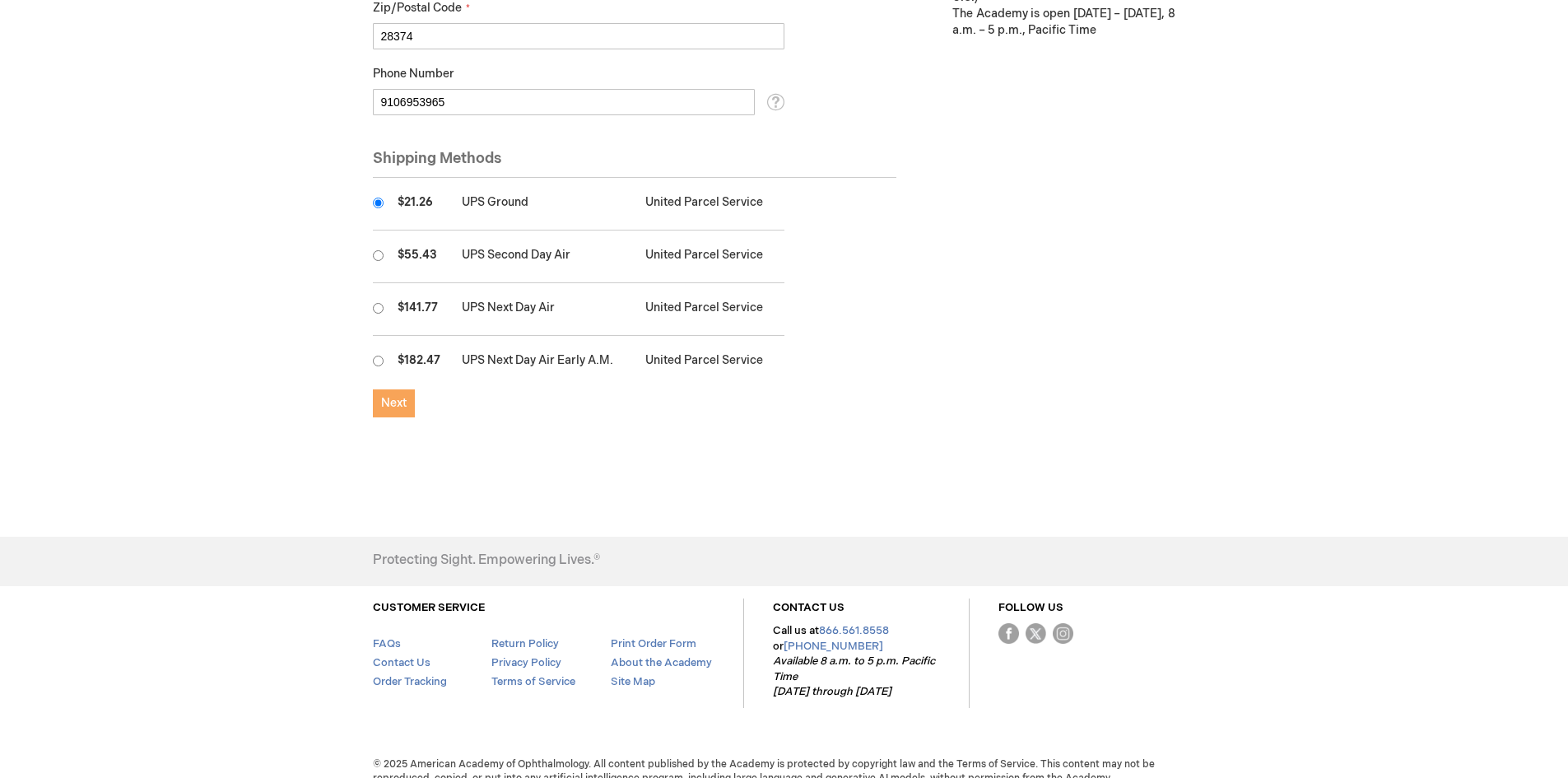
click at [395, 413] on button "Next" at bounding box center [393, 404] width 42 height 28
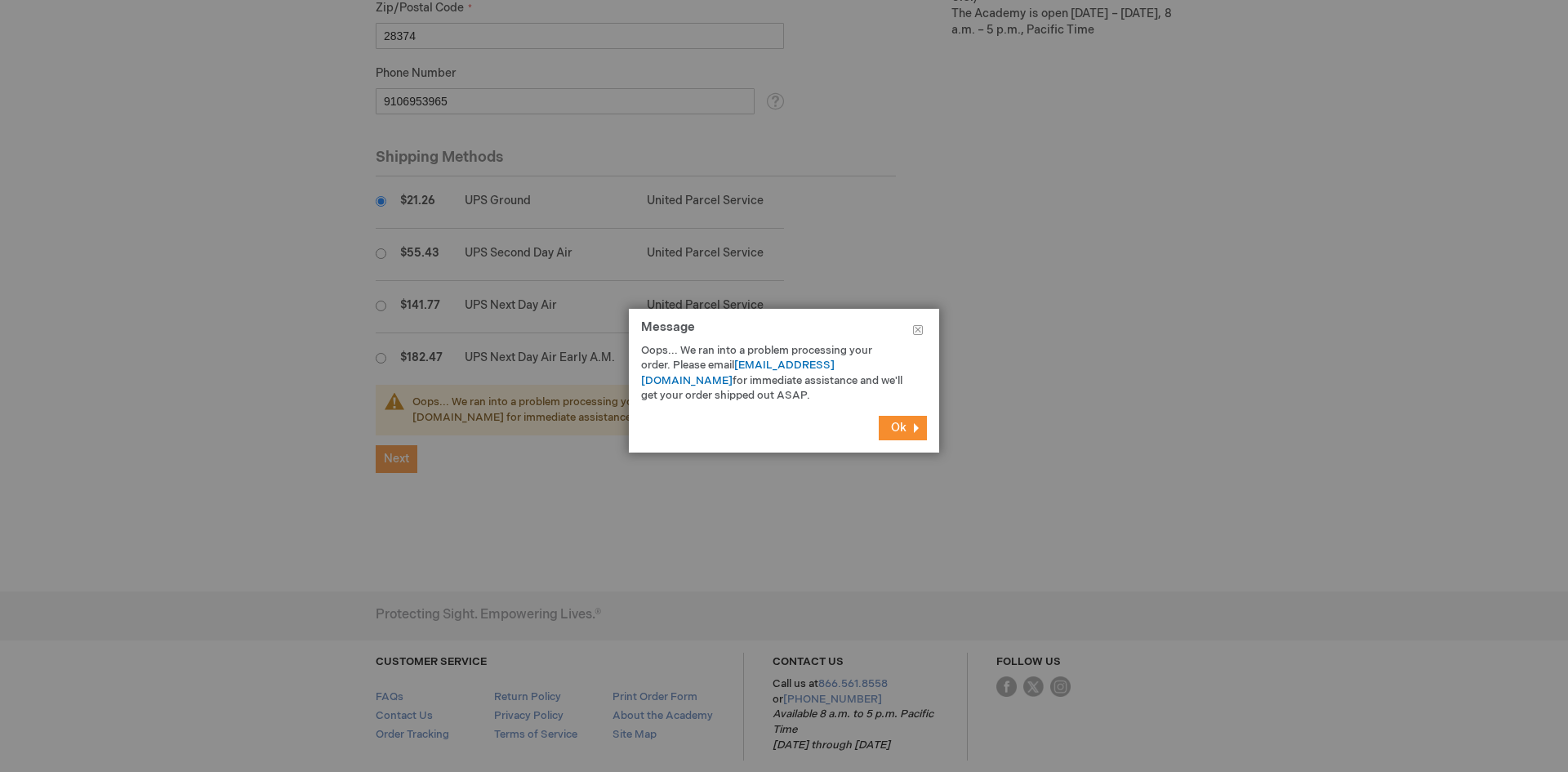
click at [921, 428] on button "Ok" at bounding box center [903, 428] width 49 height 25
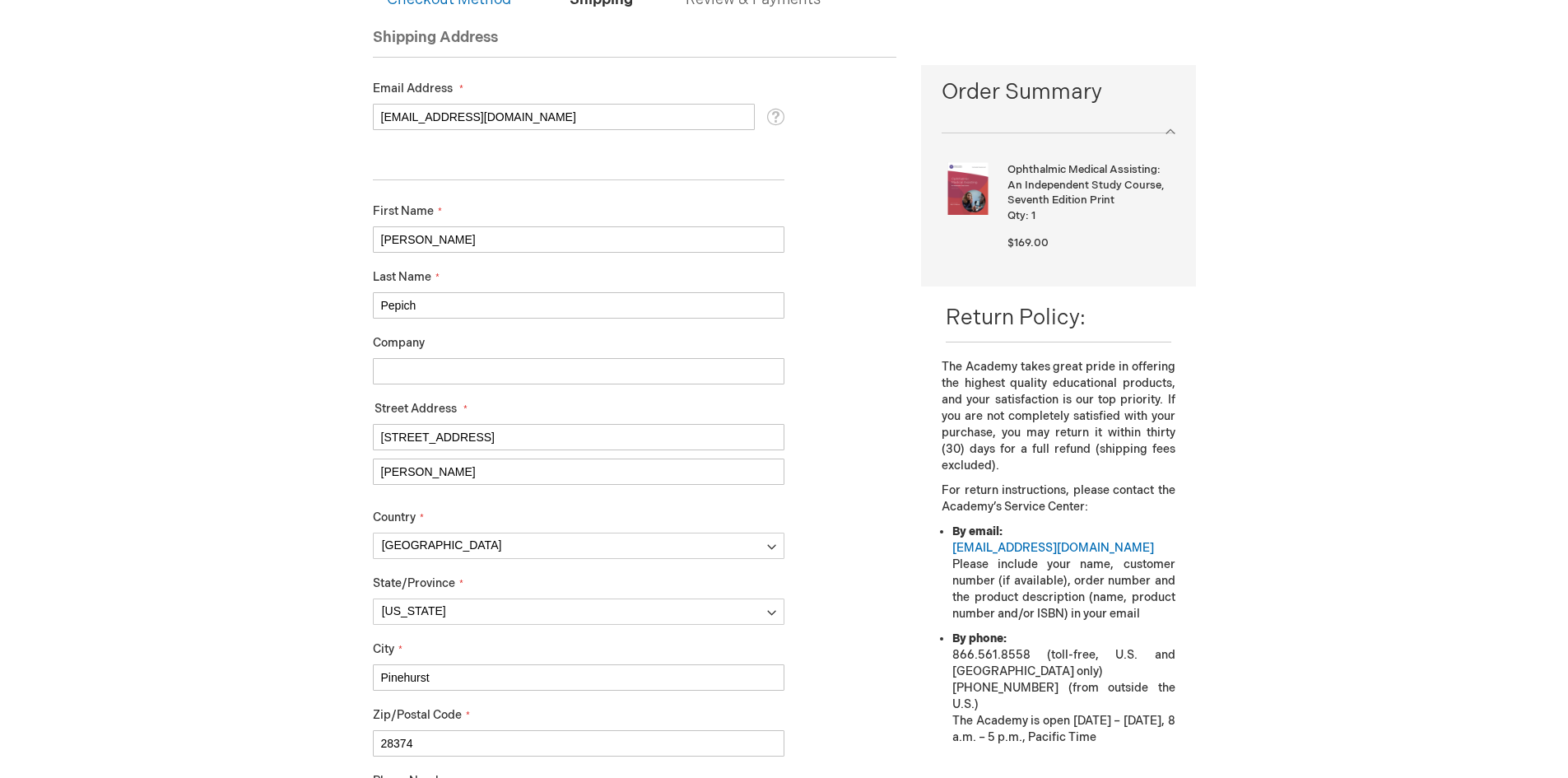
scroll to position [330, 0]
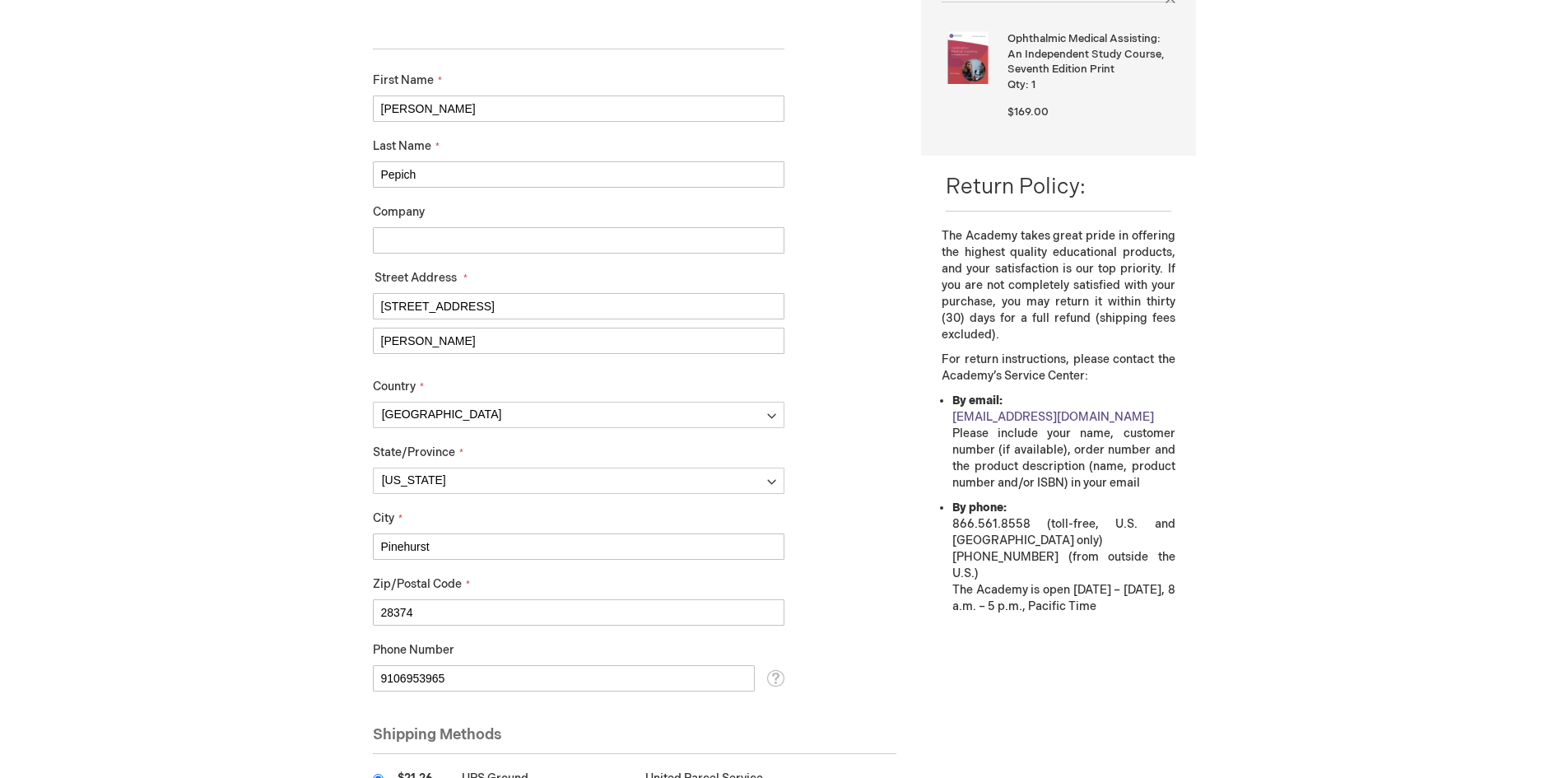
click at [975, 416] on link "[EMAIL_ADDRESS][DOMAIN_NAME]" at bounding box center [1053, 417] width 202 height 14
click at [1116, 70] on strong "Ophthalmic Medical Assisting: An Independent Study Course, Seventh Edition Print" at bounding box center [1089, 55] width 163 height 46
drag, startPoint x: 1061, startPoint y: 86, endPoint x: 974, endPoint y: 61, distance: 90.5
click at [974, 61] on div "Ophthalmic Medical Assisting: An Independent Study Course, Seventh Edition Prin…" at bounding box center [1058, 79] width 233 height 95
copy div "Ophthalmic Medical Assisting: An Independent Study Course, Seventh Edition Prin…"
